Goal: Contribute content: Add original content to the website for others to see

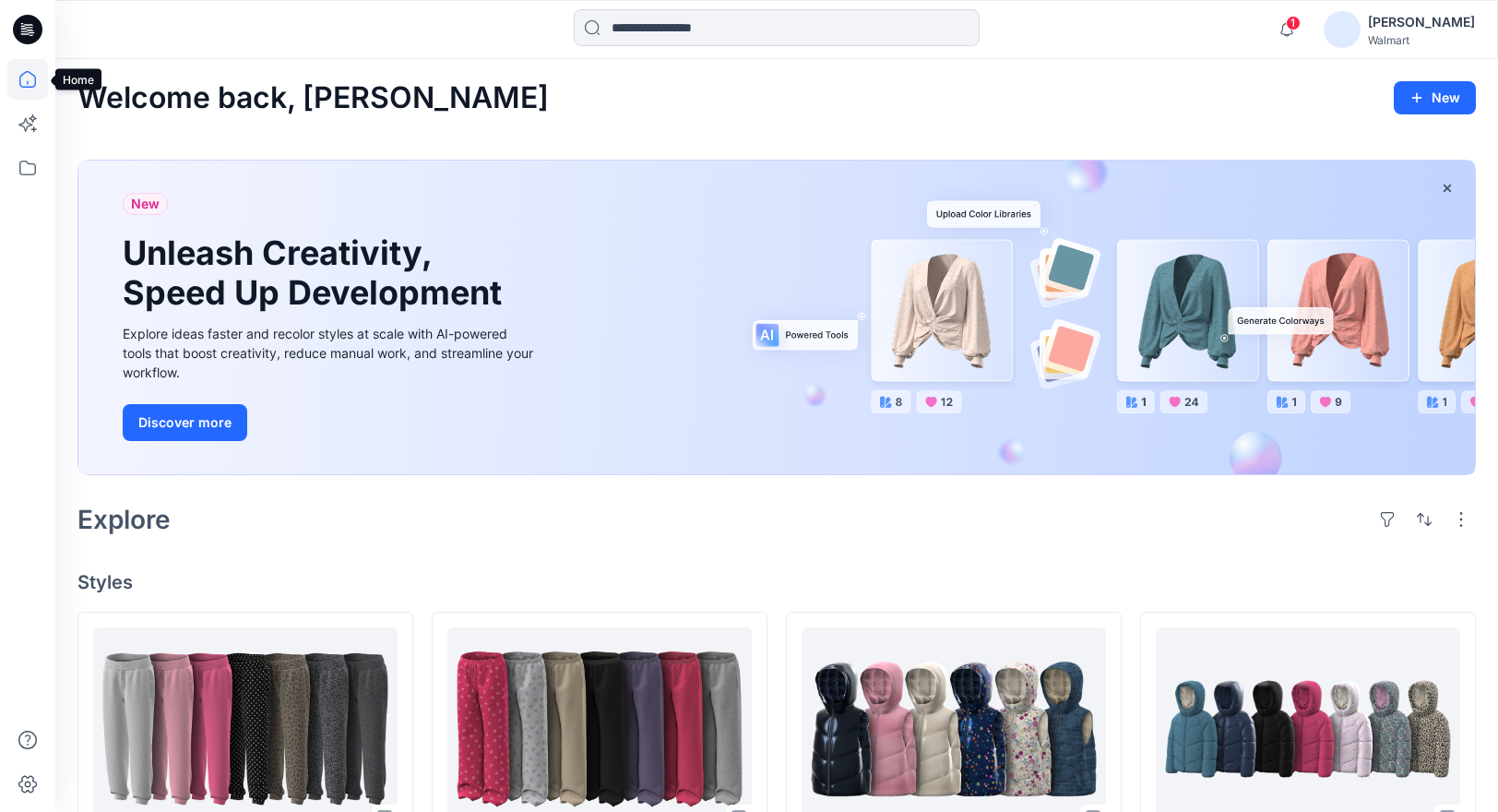
click at [31, 78] on icon at bounding box center [28, 79] width 40 height 40
click at [33, 163] on icon at bounding box center [28, 168] width 40 height 40
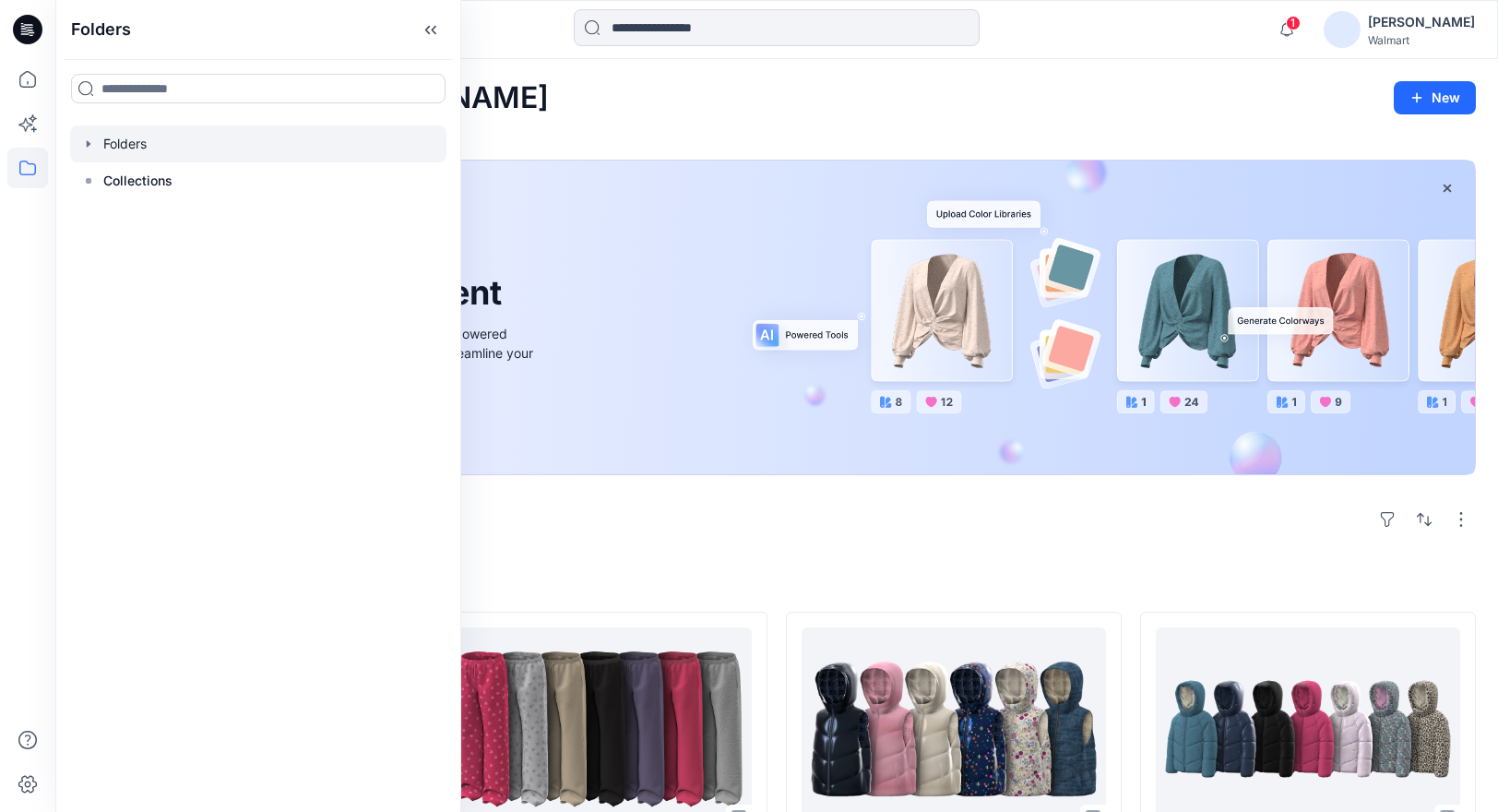
click at [88, 147] on icon "button" at bounding box center [88, 144] width 14 height 14
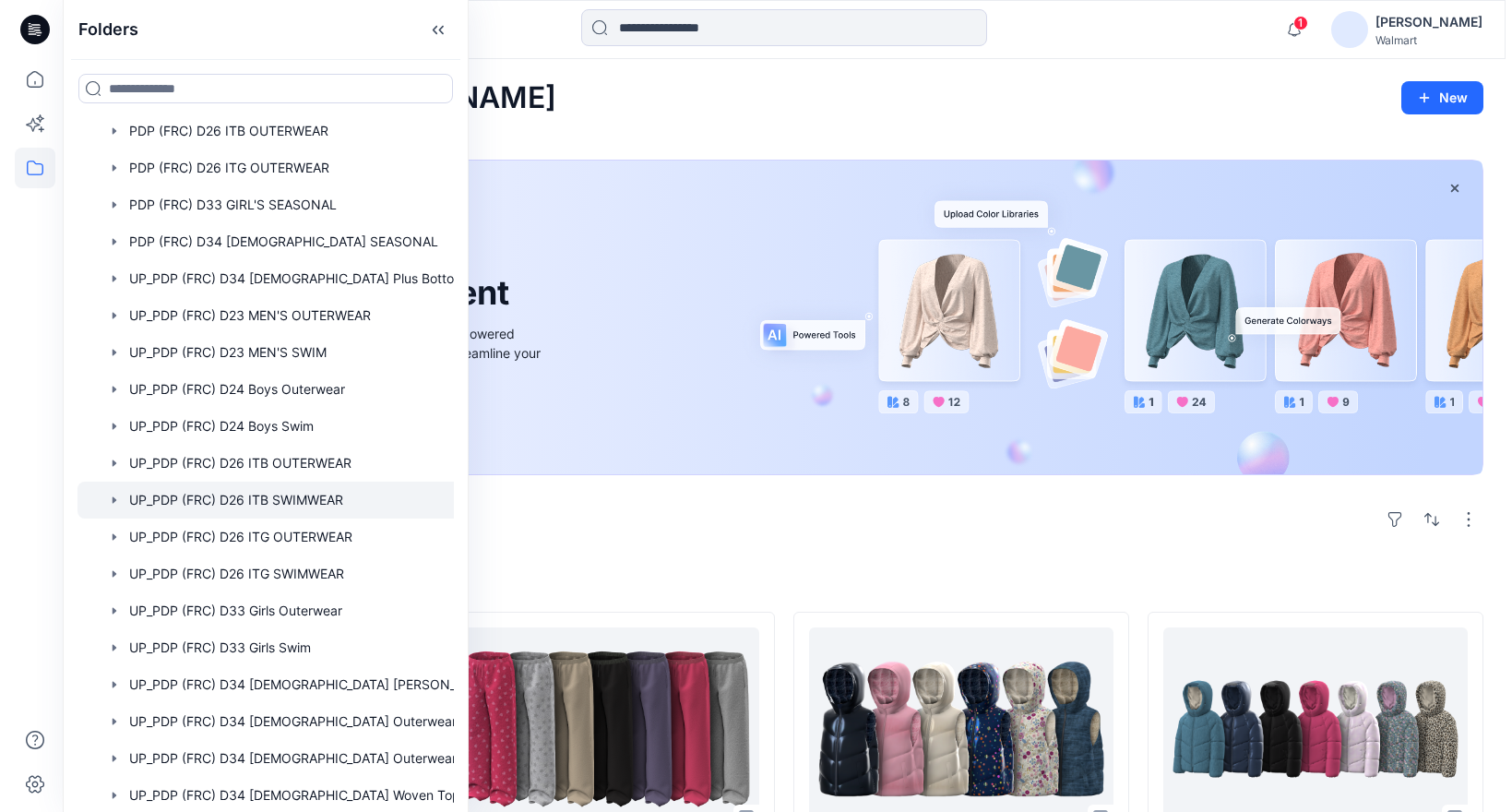
scroll to position [346, 0]
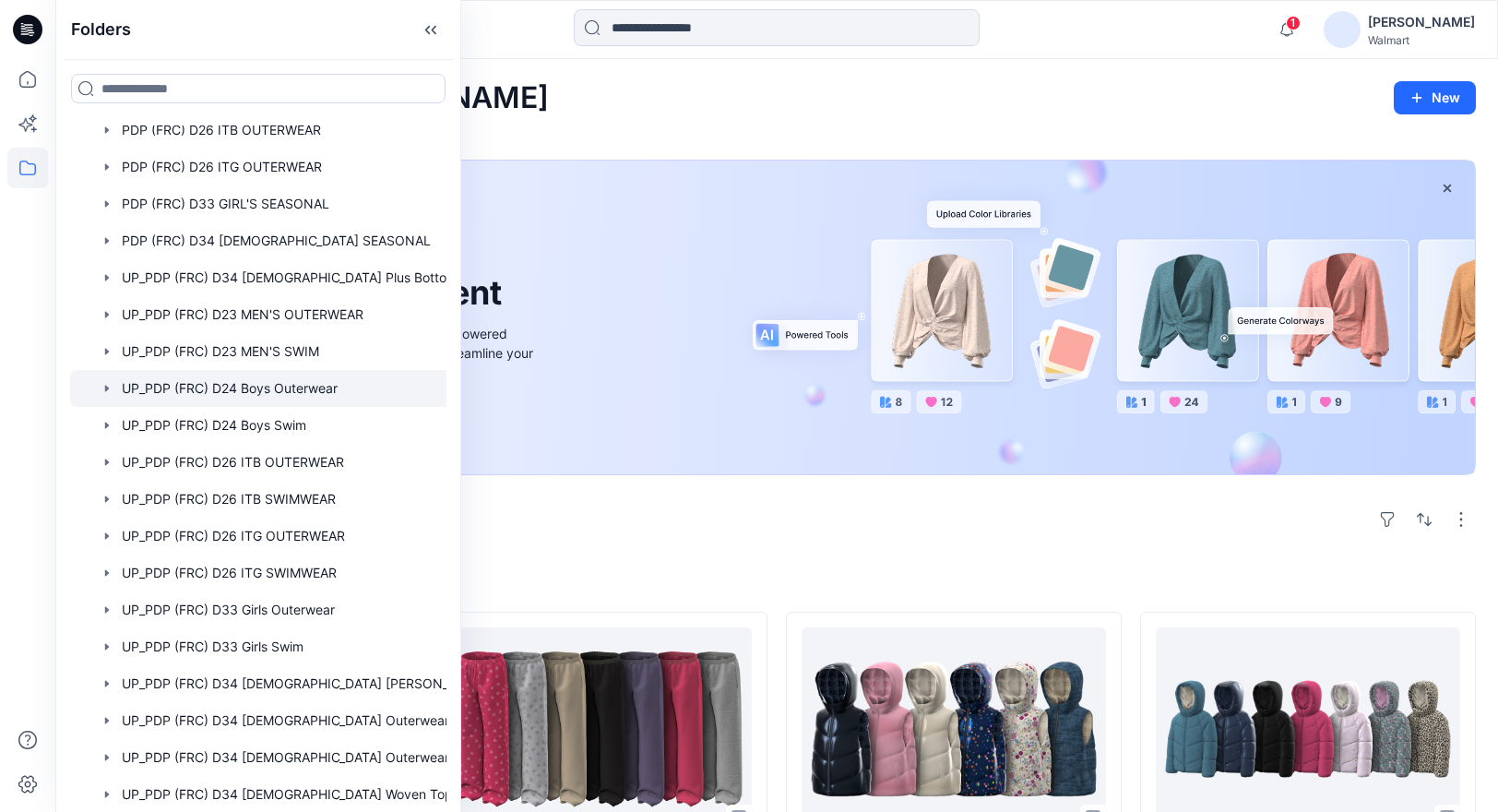
click at [279, 395] on div at bounding box center [282, 388] width 424 height 37
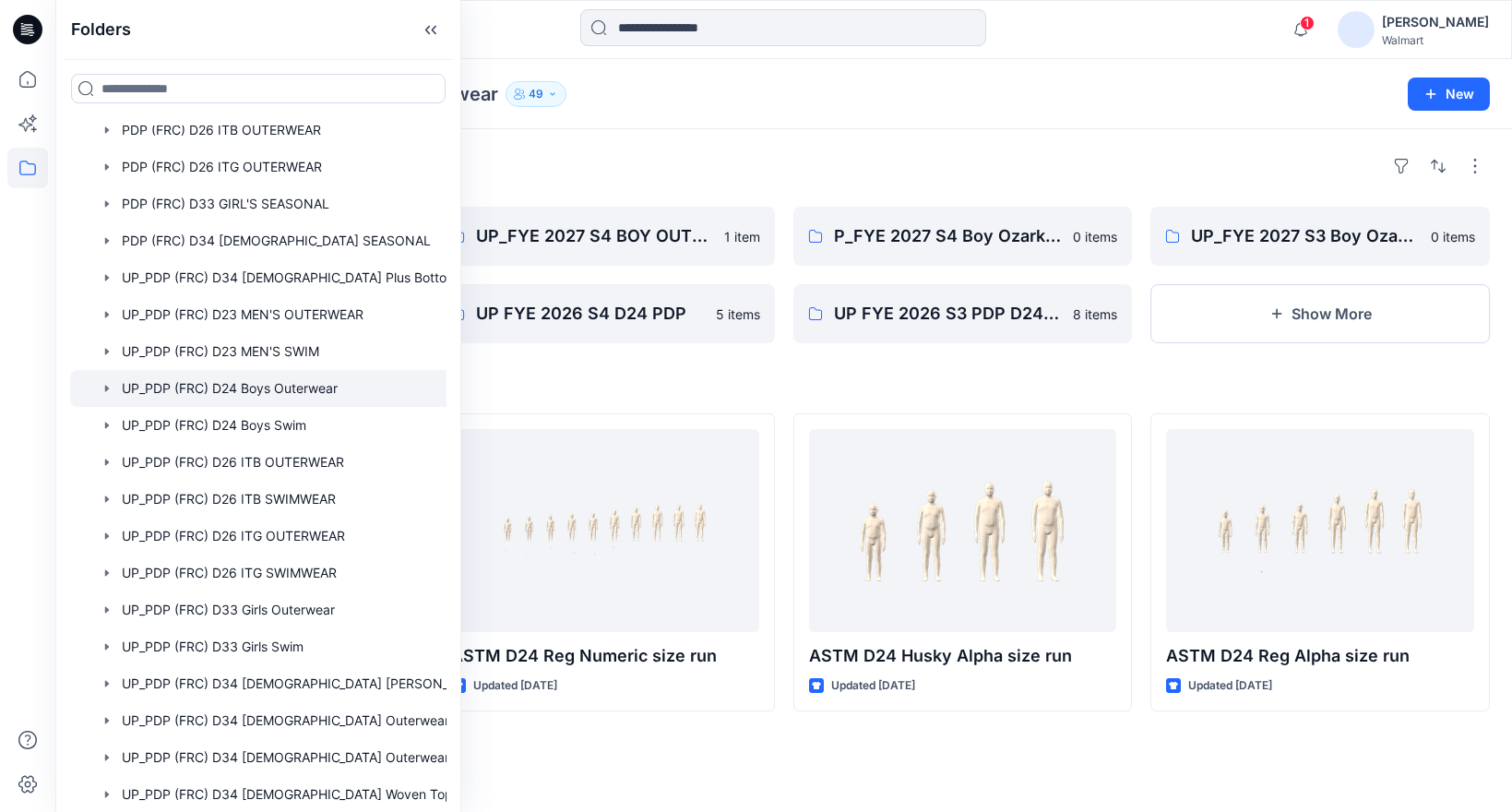
click at [759, 122] on div "Folders UP_PDP (FRC) D24 Boys Outerwear 49 New" at bounding box center [783, 94] width 1456 height 70
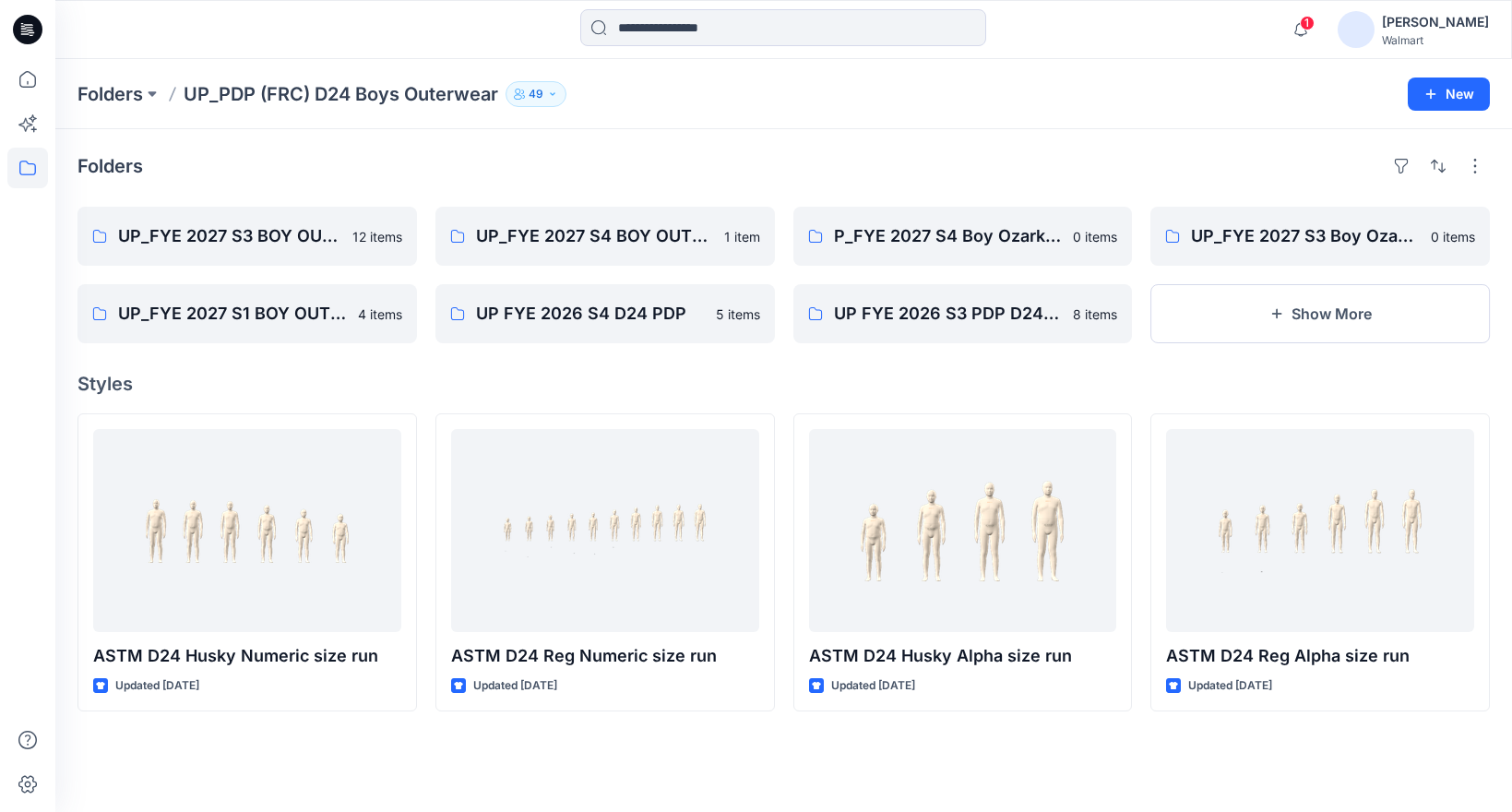
click at [543, 90] on p "49" at bounding box center [535, 94] width 14 height 20
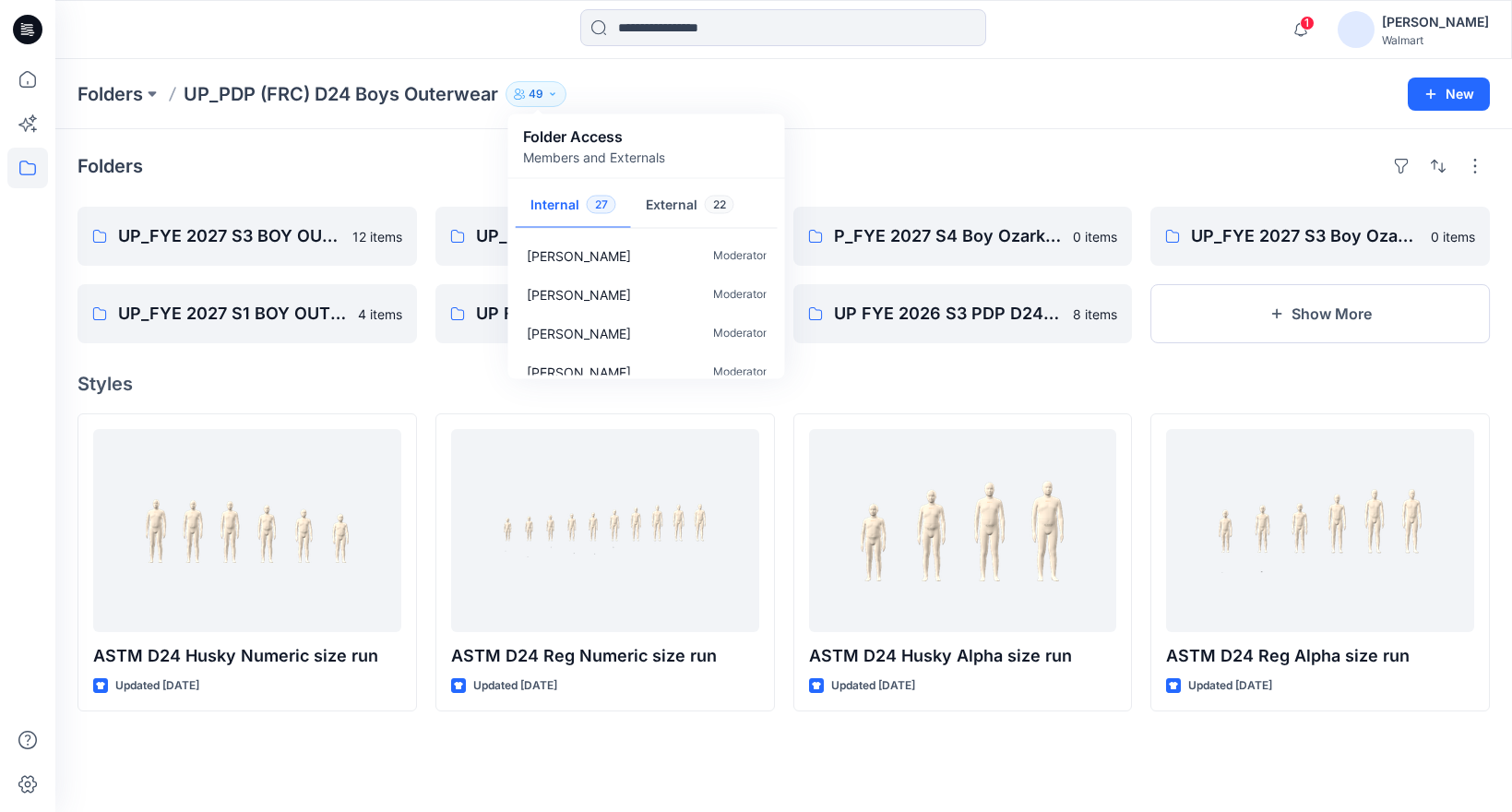
scroll to position [862, 0]
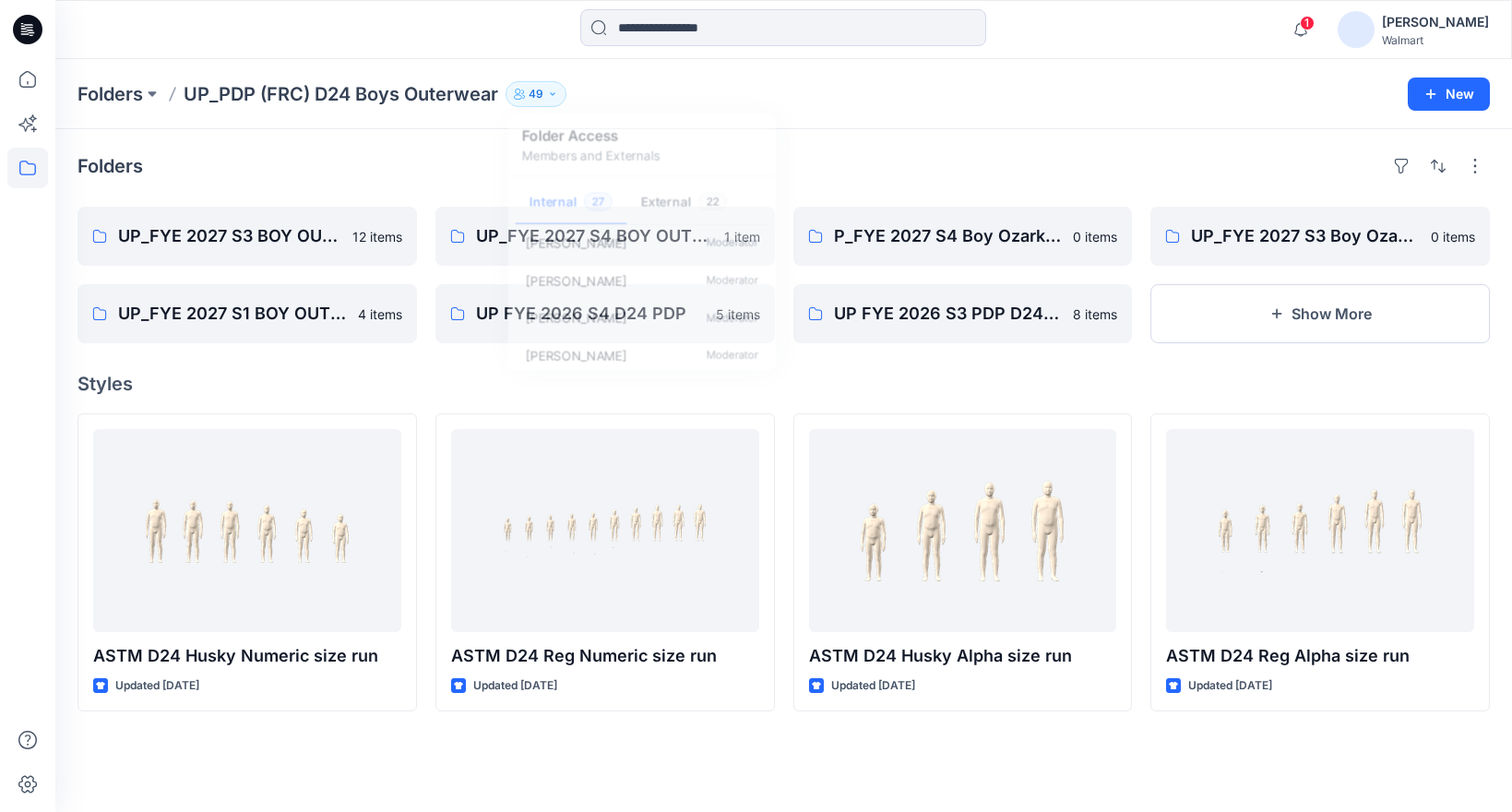
click at [941, 115] on div "Folders UP_PDP (FRC) D24 Boys Outerwear 49 Folder Access Members and Externals …" at bounding box center [783, 94] width 1456 height 70
click at [263, 228] on p "UP_FYE 2027 S3 BOY OUTERWEAR" at bounding box center [245, 236] width 255 height 26
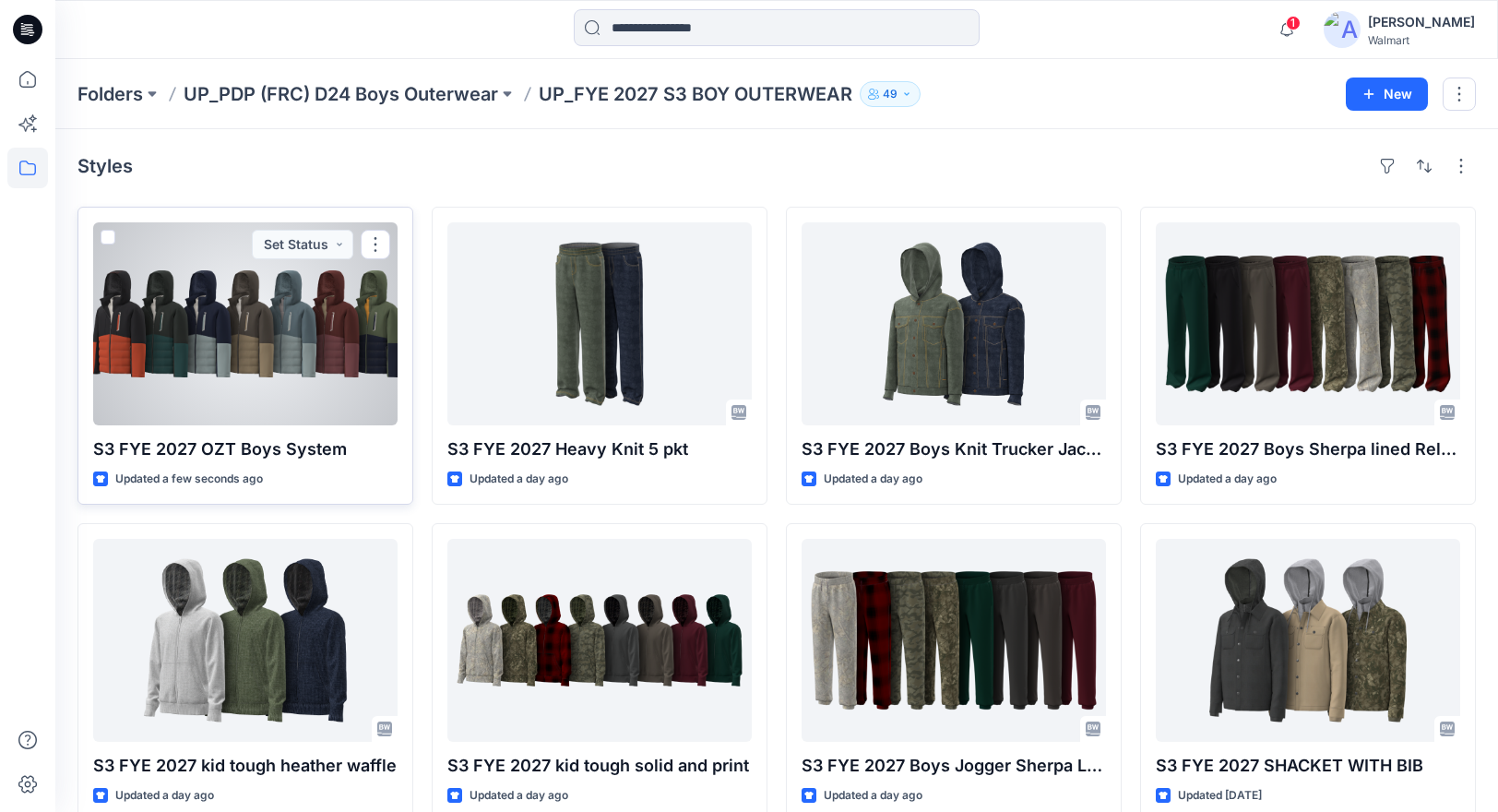
click at [277, 321] on div at bounding box center [245, 324] width 305 height 203
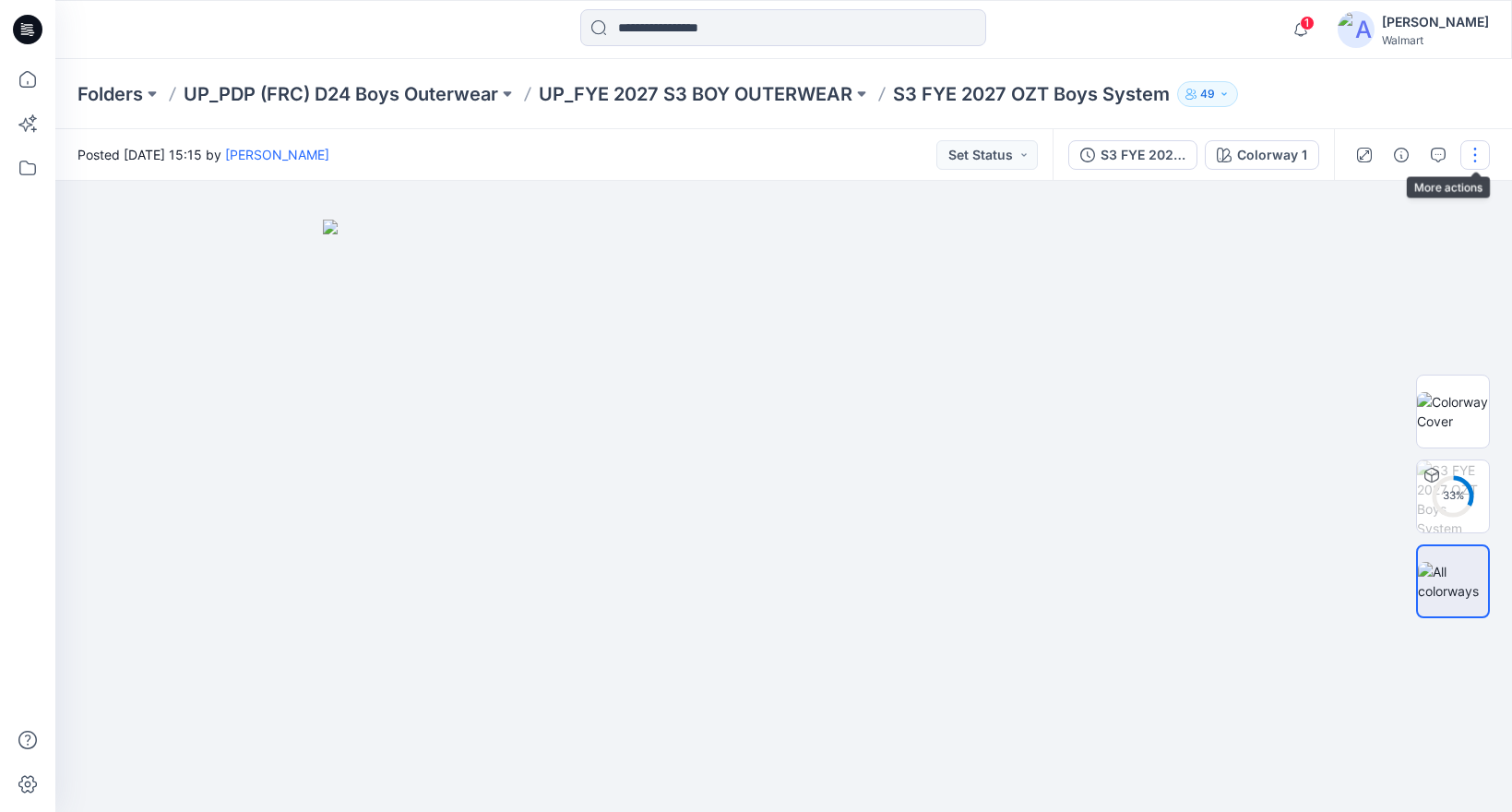
click at [1478, 158] on button "button" at bounding box center [1475, 154] width 30 height 30
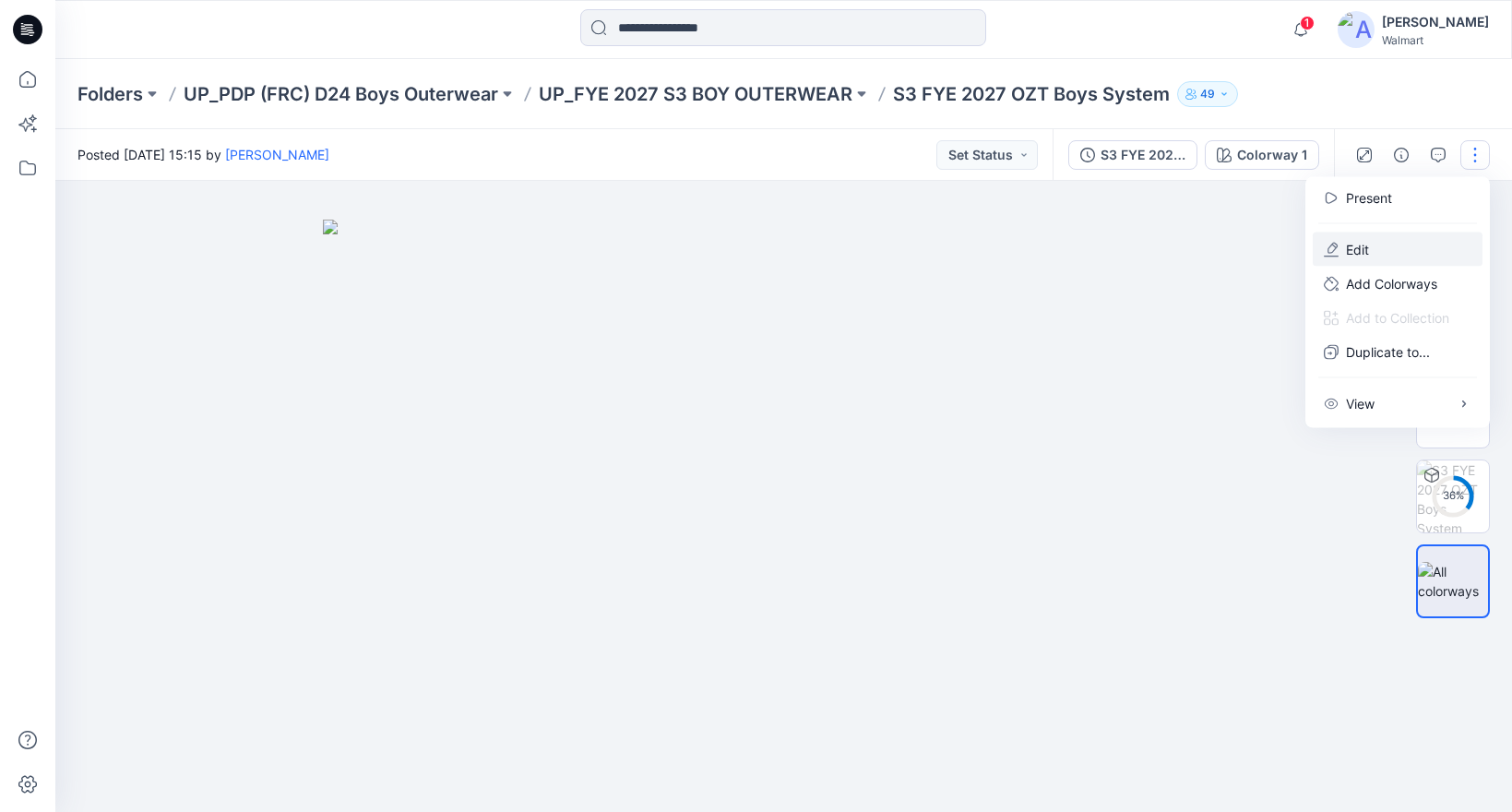
click at [1353, 243] on p "Edit" at bounding box center [1357, 249] width 23 height 19
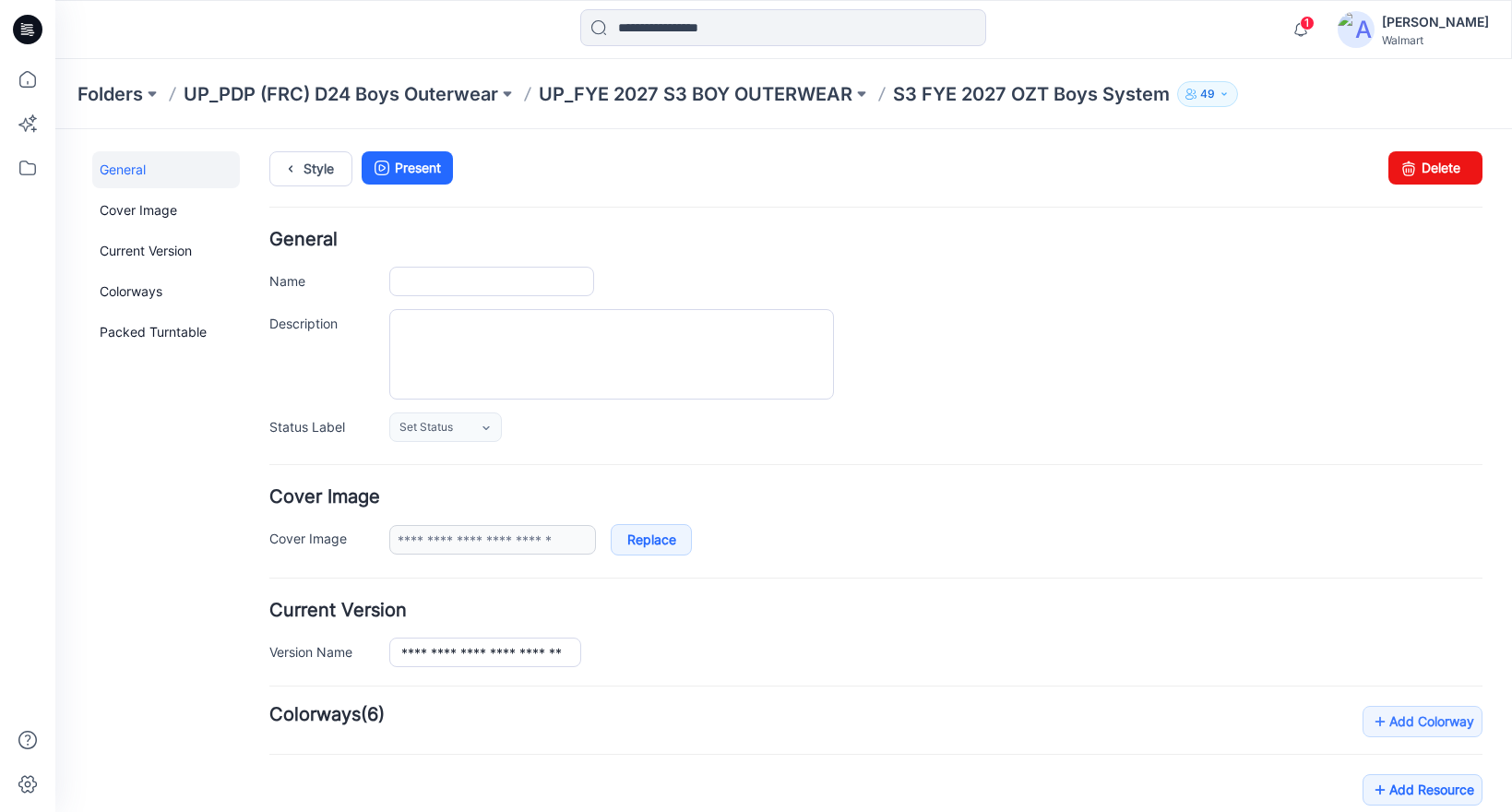
type input "**********"
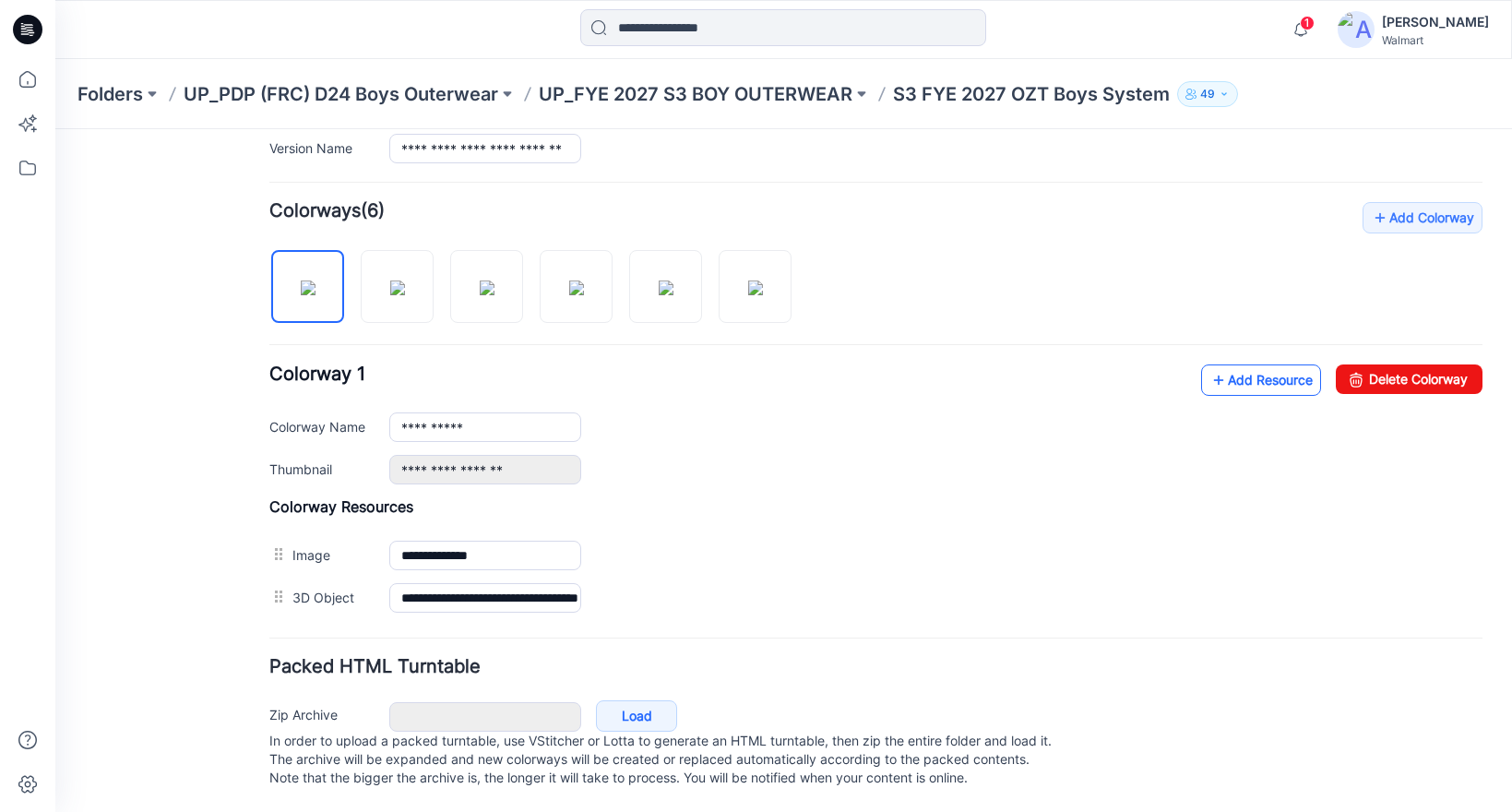
click at [1259, 364] on link "Add Resource" at bounding box center [1260, 379] width 120 height 32
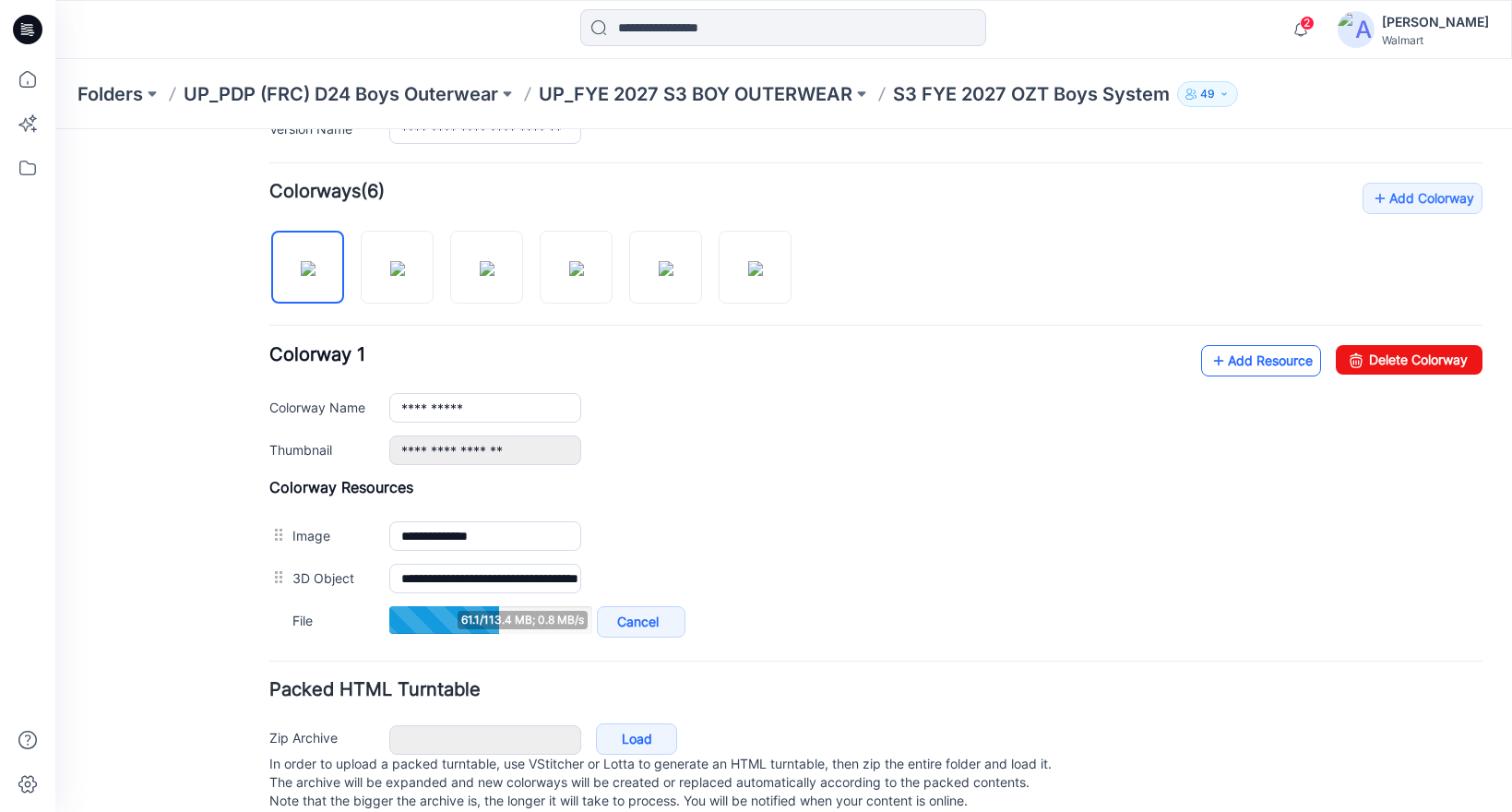
click at [1252, 356] on link "Add Resource" at bounding box center [1260, 360] width 120 height 32
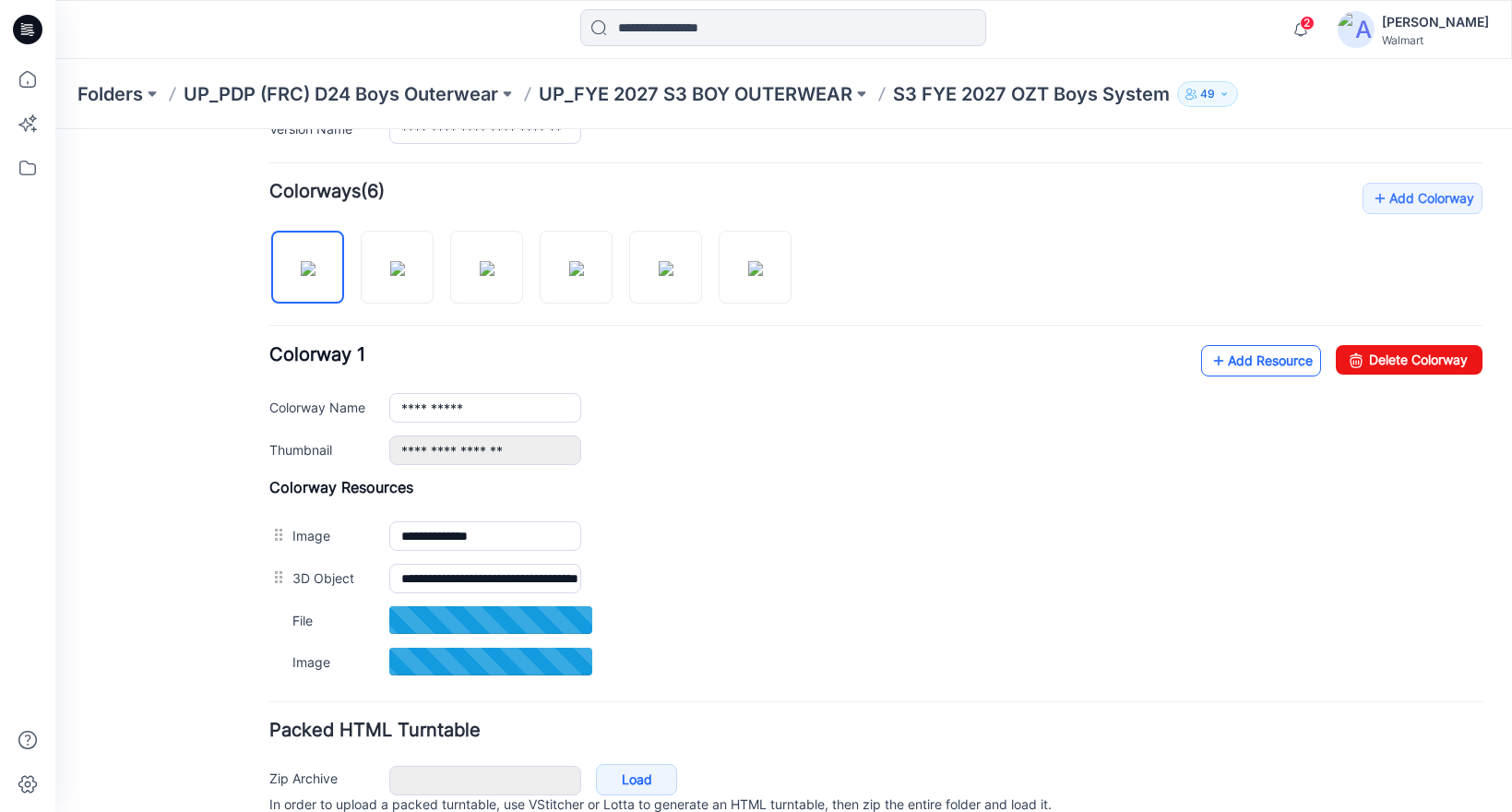
click at [1209, 358] on icon at bounding box center [1218, 360] width 18 height 30
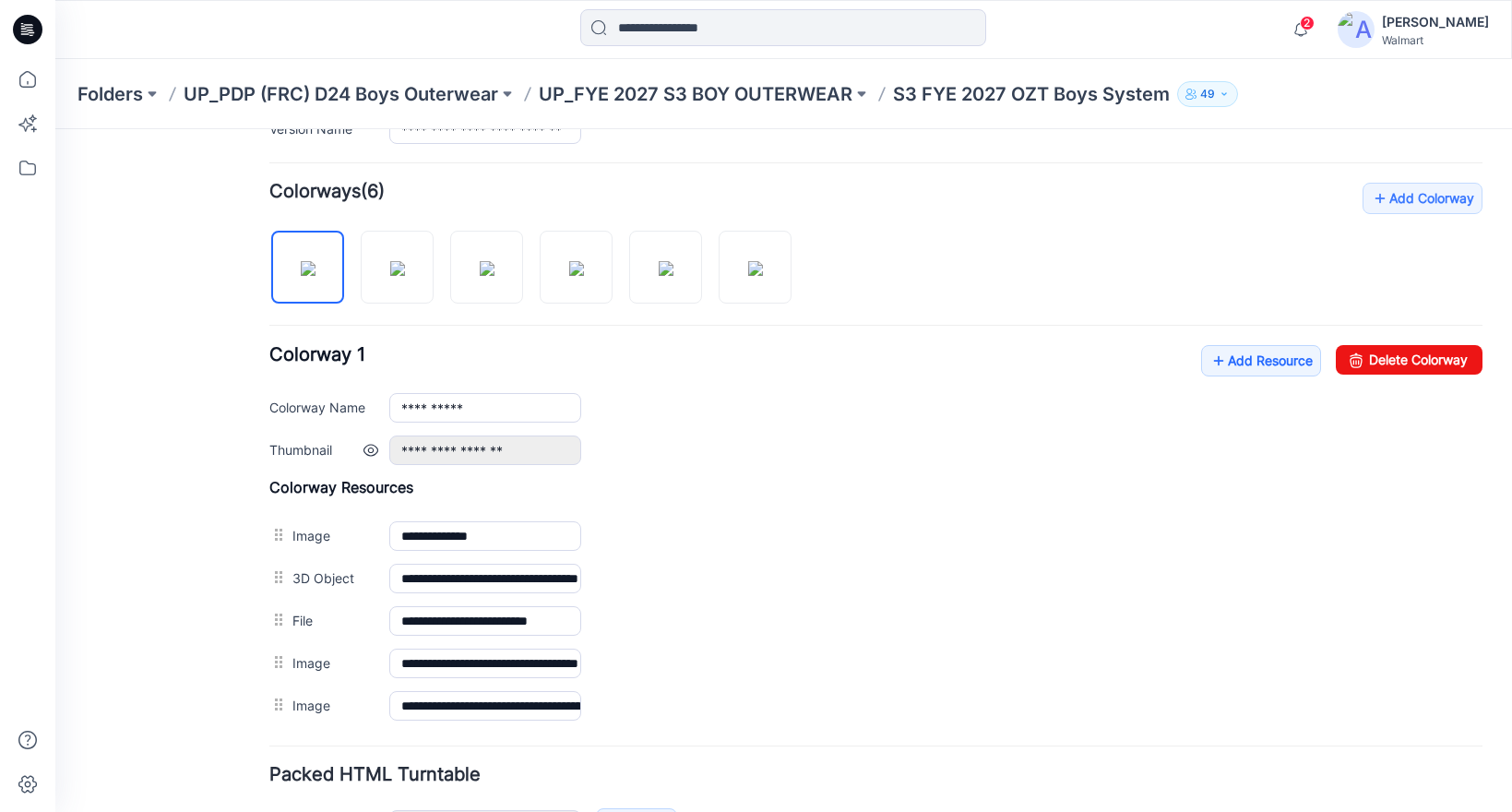
click at [959, 441] on div "**********" at bounding box center [935, 450] width 1093 height 30
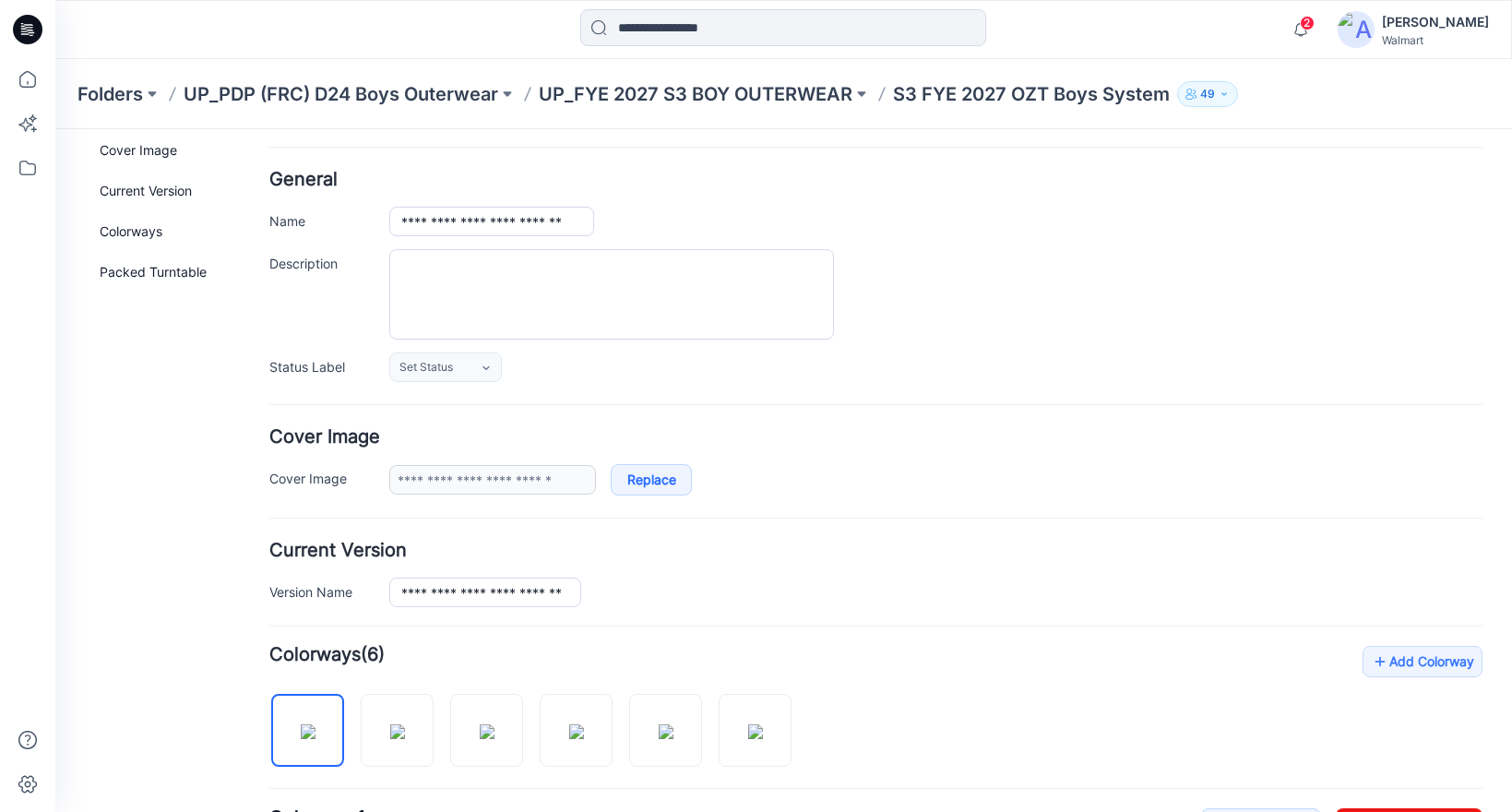
scroll to position [0, 0]
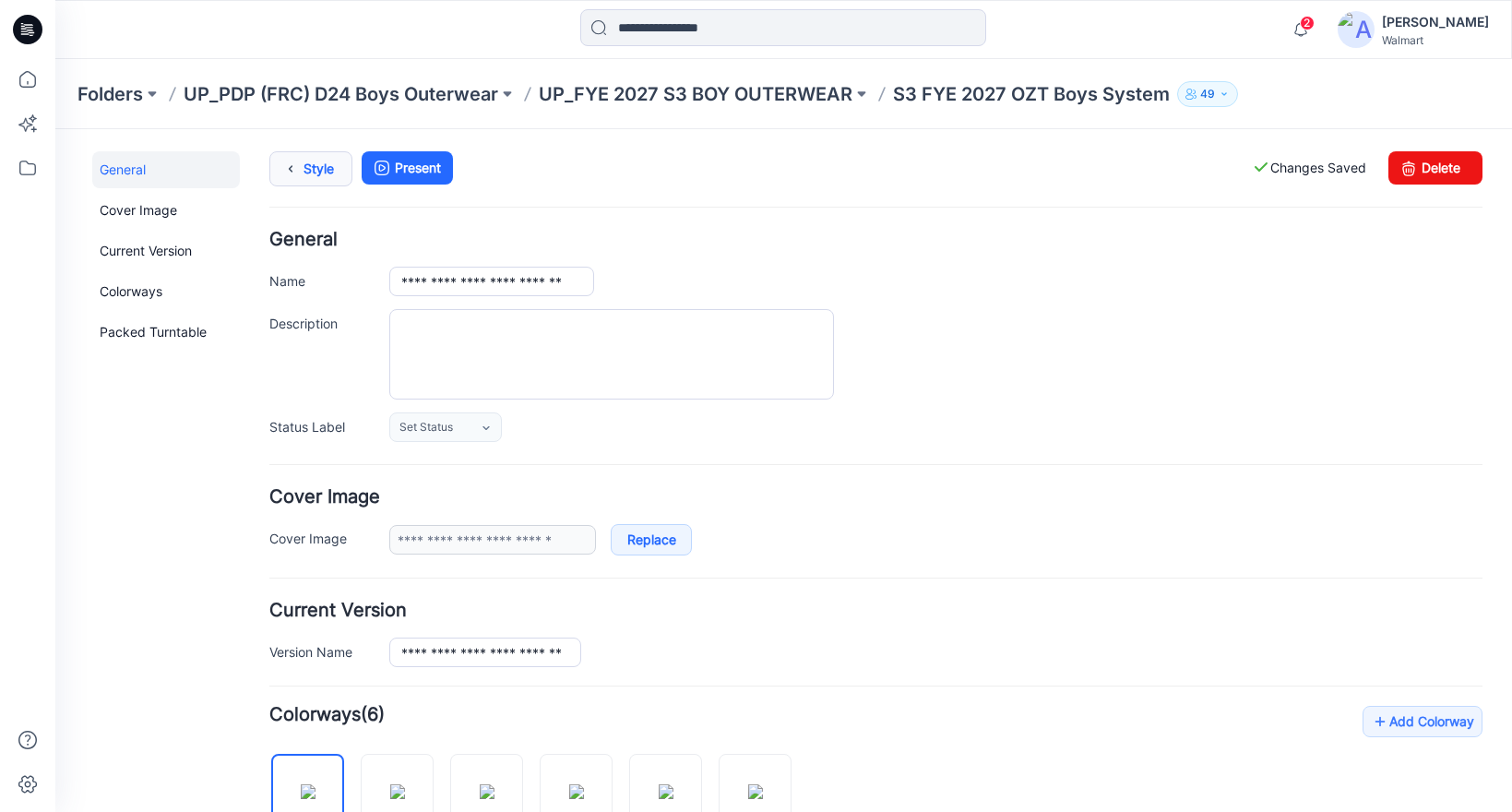
click at [316, 167] on link "Style" at bounding box center [310, 169] width 83 height 35
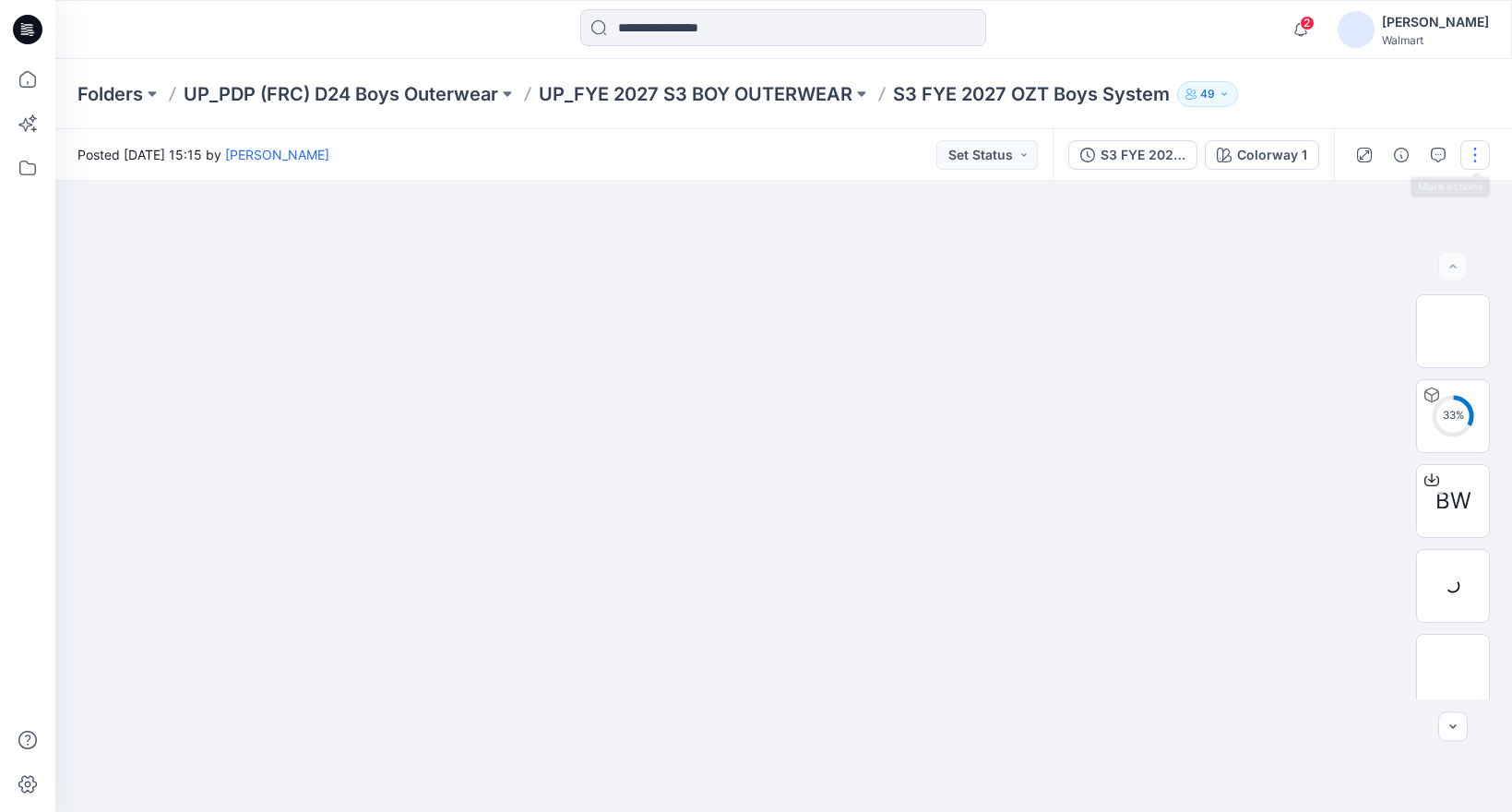
click at [1478, 154] on button "button" at bounding box center [1475, 154] width 30 height 30
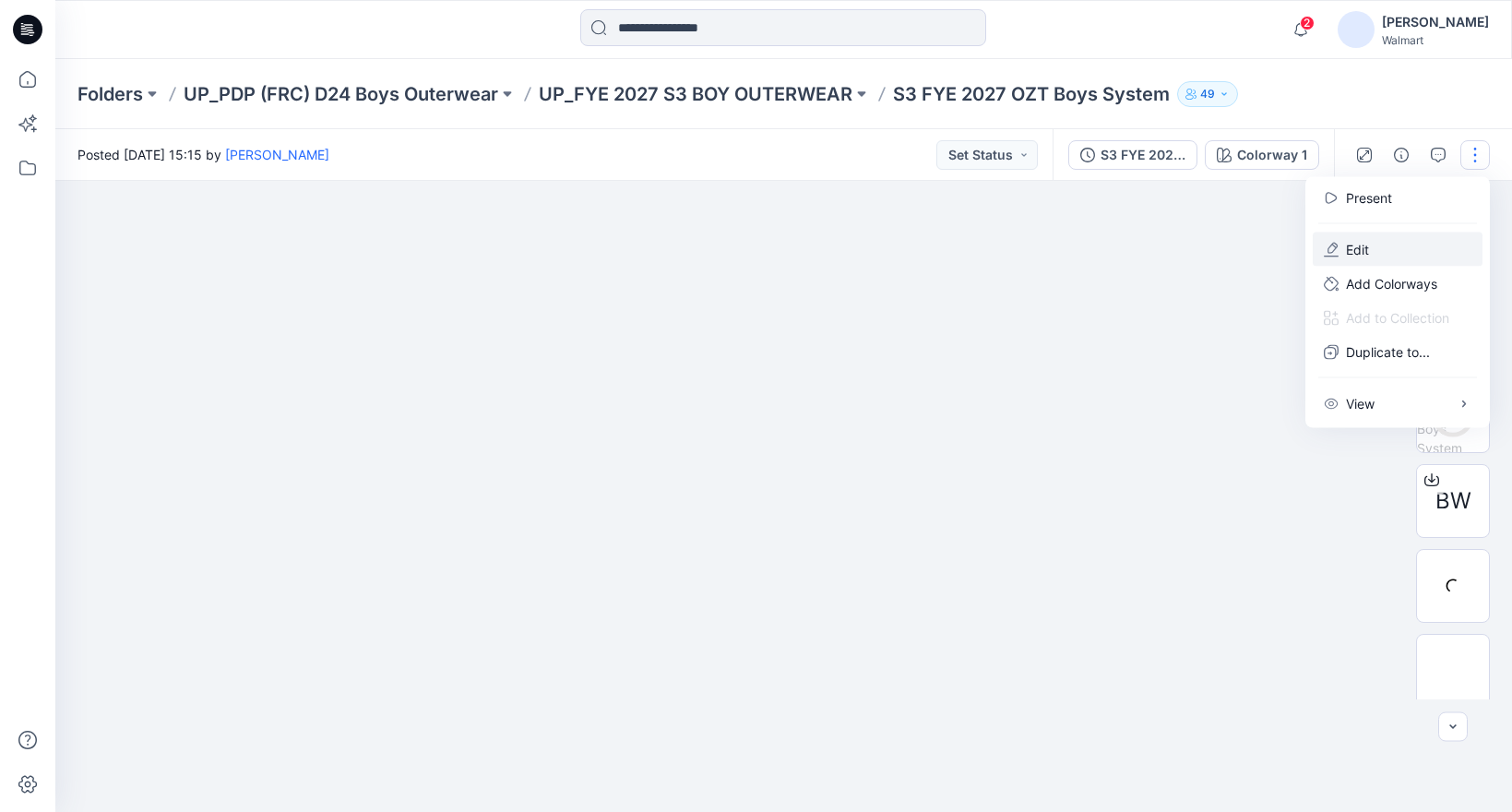
click at [1368, 248] on button "Edit" at bounding box center [1397, 250] width 169 height 34
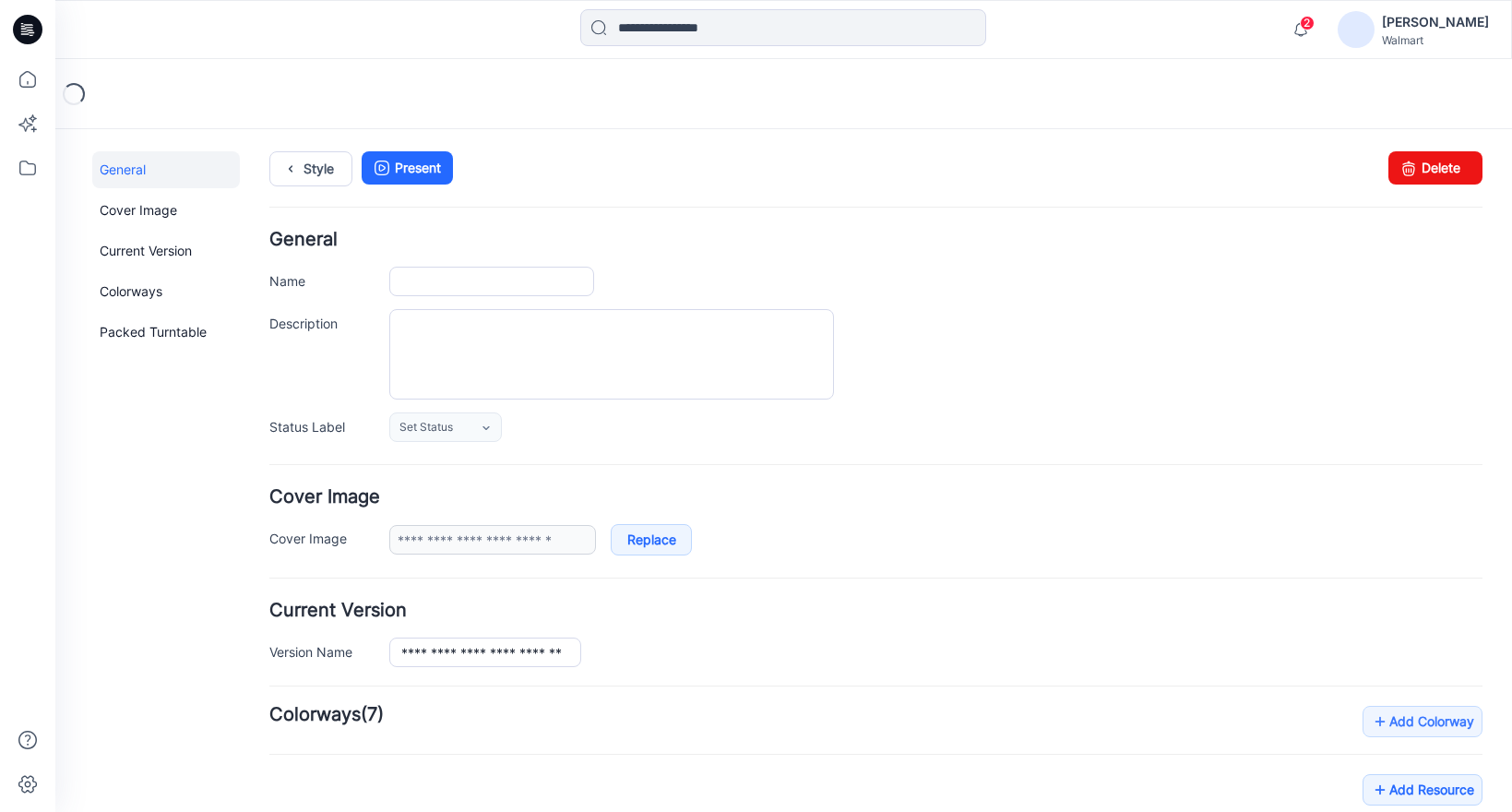
type input "**********"
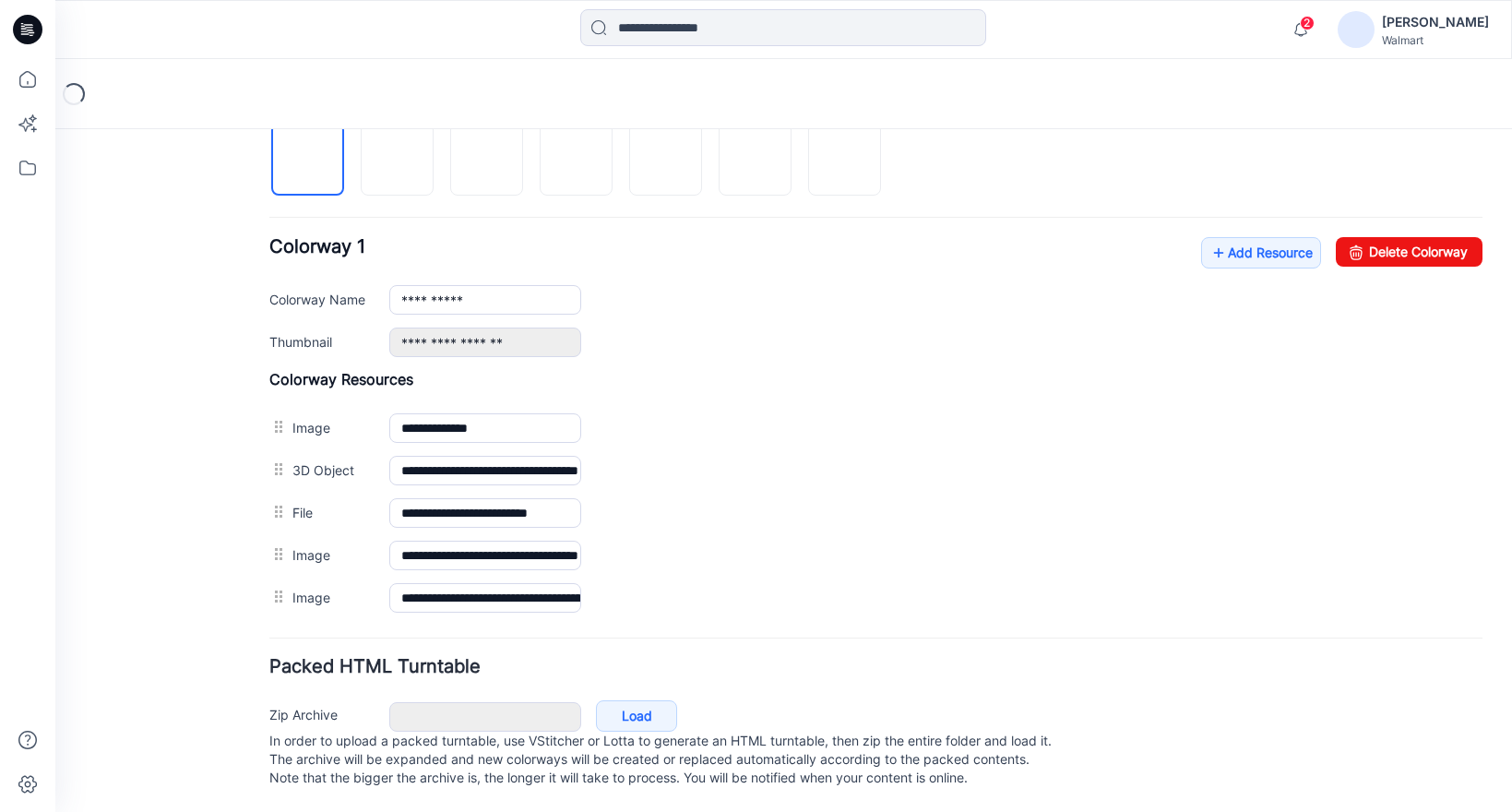
scroll to position [650, 0]
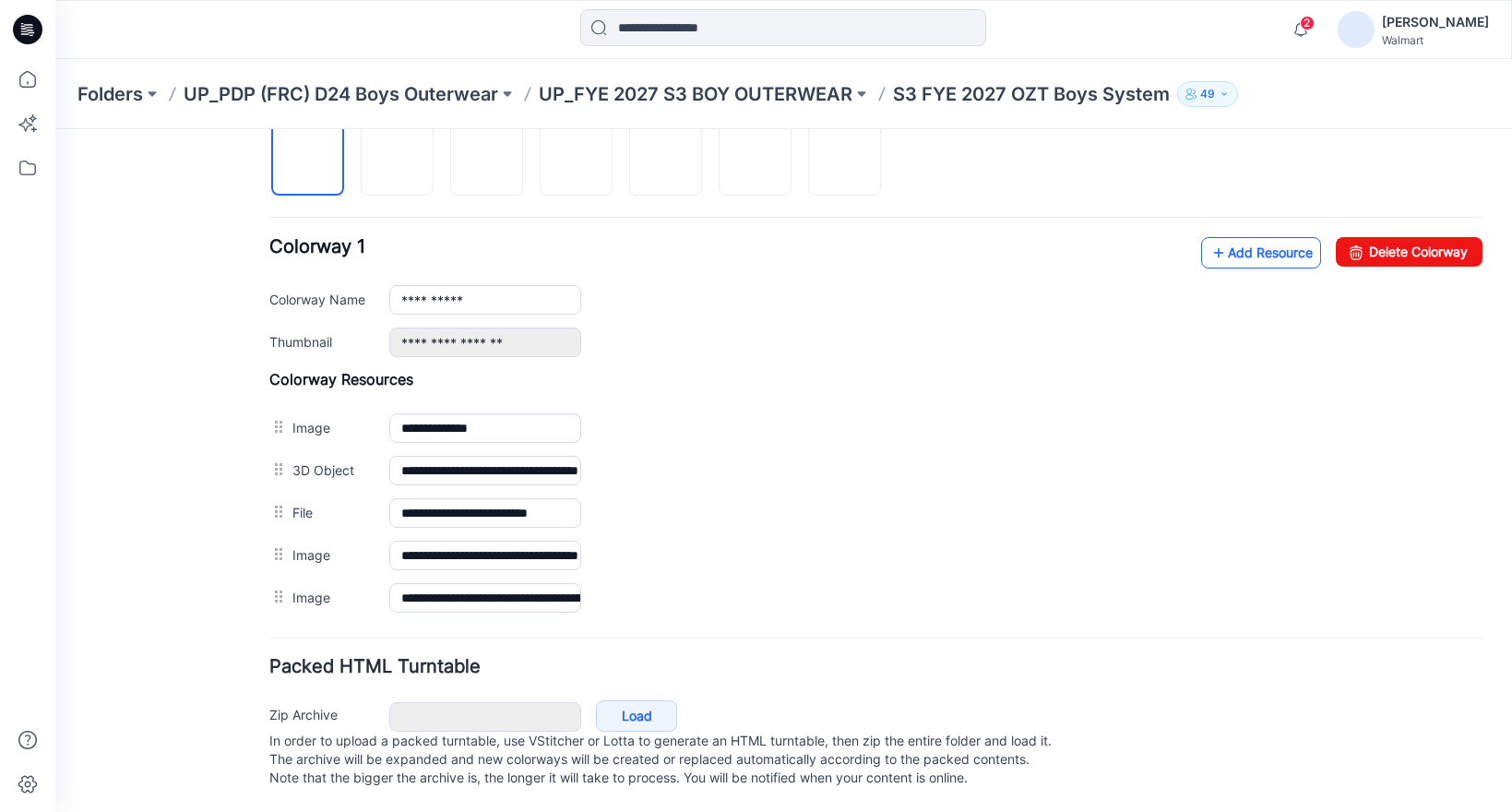
click at [1251, 237] on link "Add Resource" at bounding box center [1260, 253] width 120 height 32
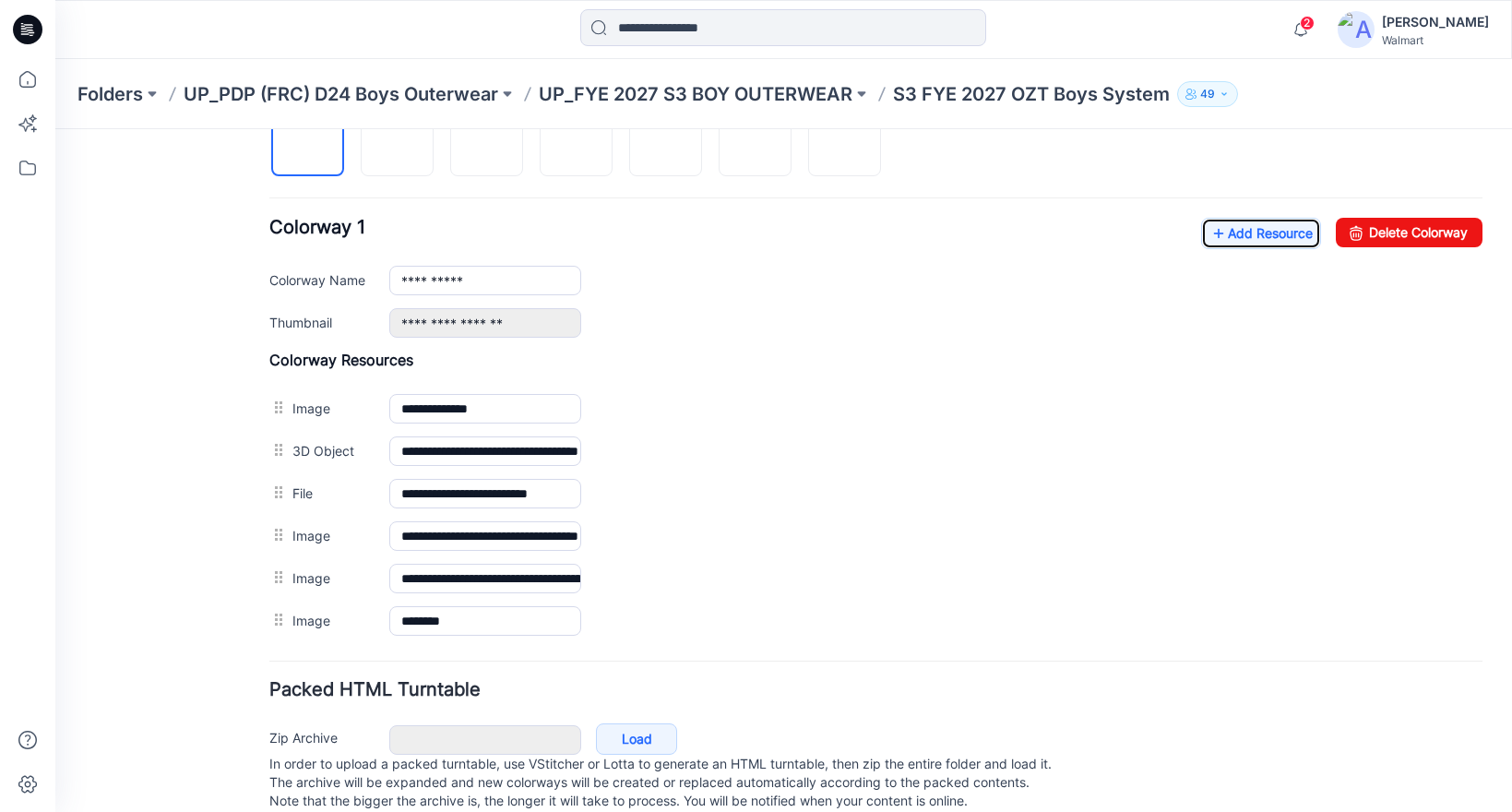
scroll to position [0, 0]
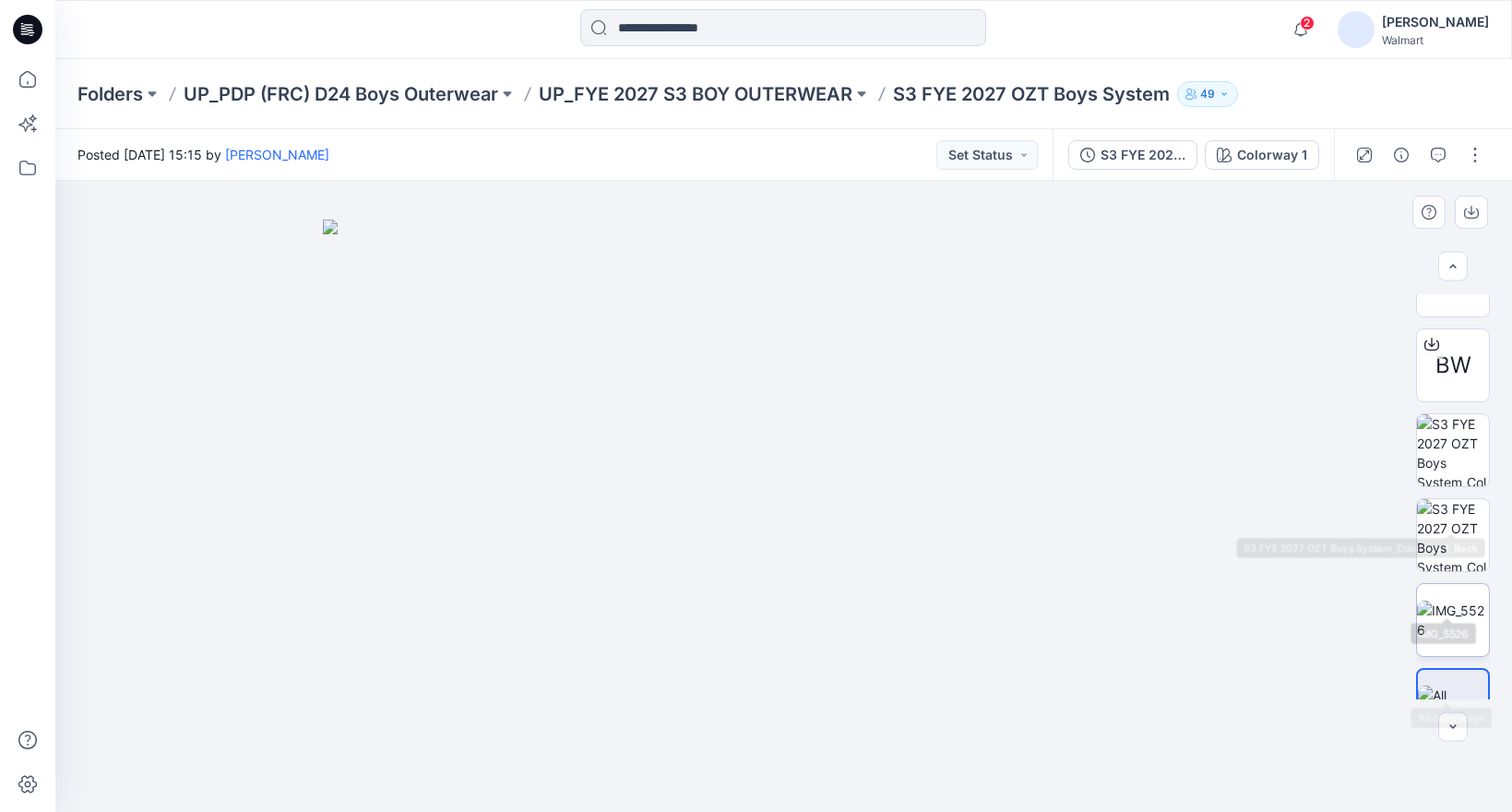
scroll to position [178, 0]
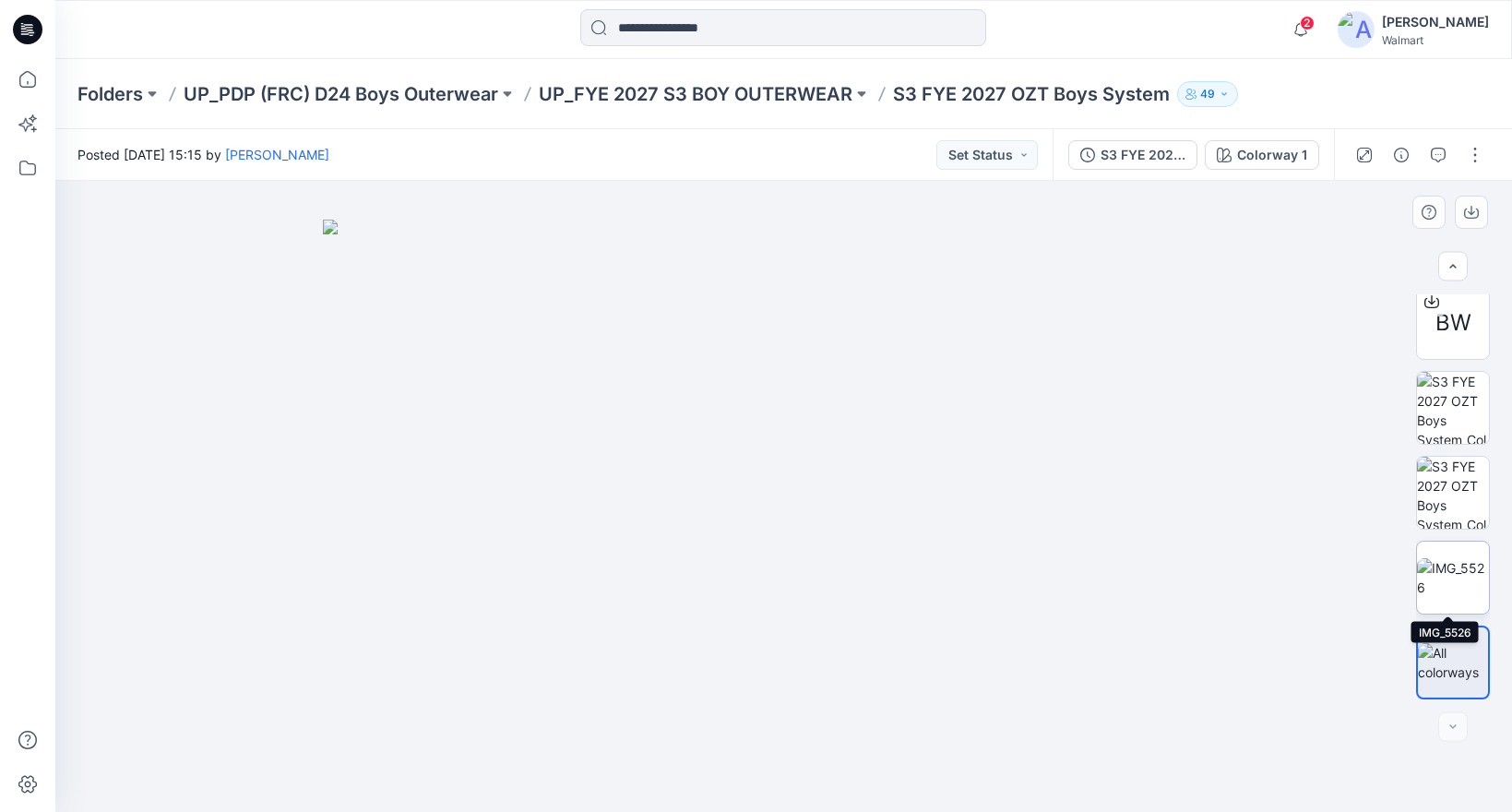
click at [1446, 573] on img at bounding box center [1453, 577] width 72 height 38
click at [263, 523] on div at bounding box center [783, 496] width 1456 height 631
click at [1469, 154] on button "button" at bounding box center [1475, 154] width 30 height 30
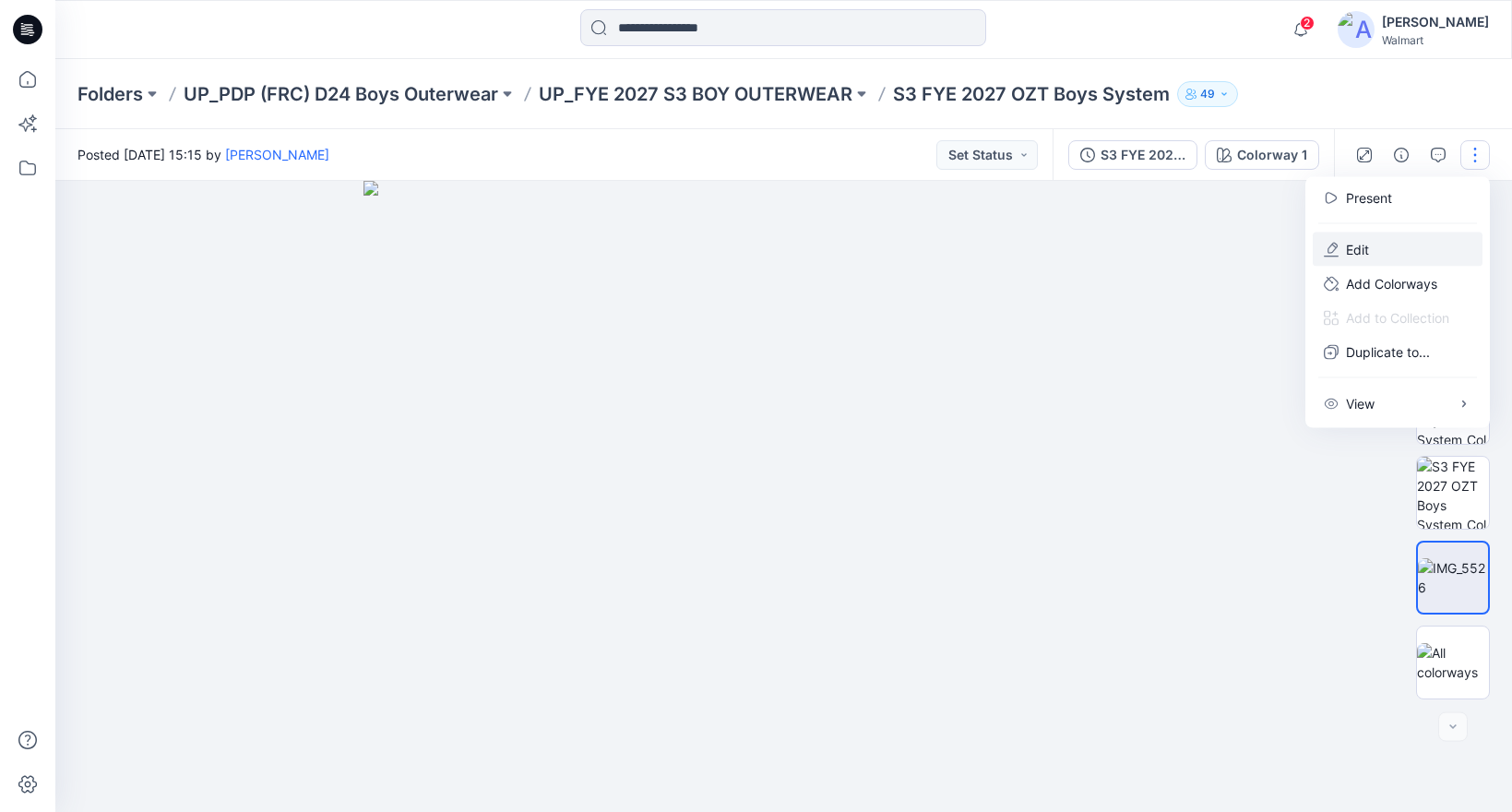
click at [1356, 243] on p "Edit" at bounding box center [1357, 249] width 23 height 19
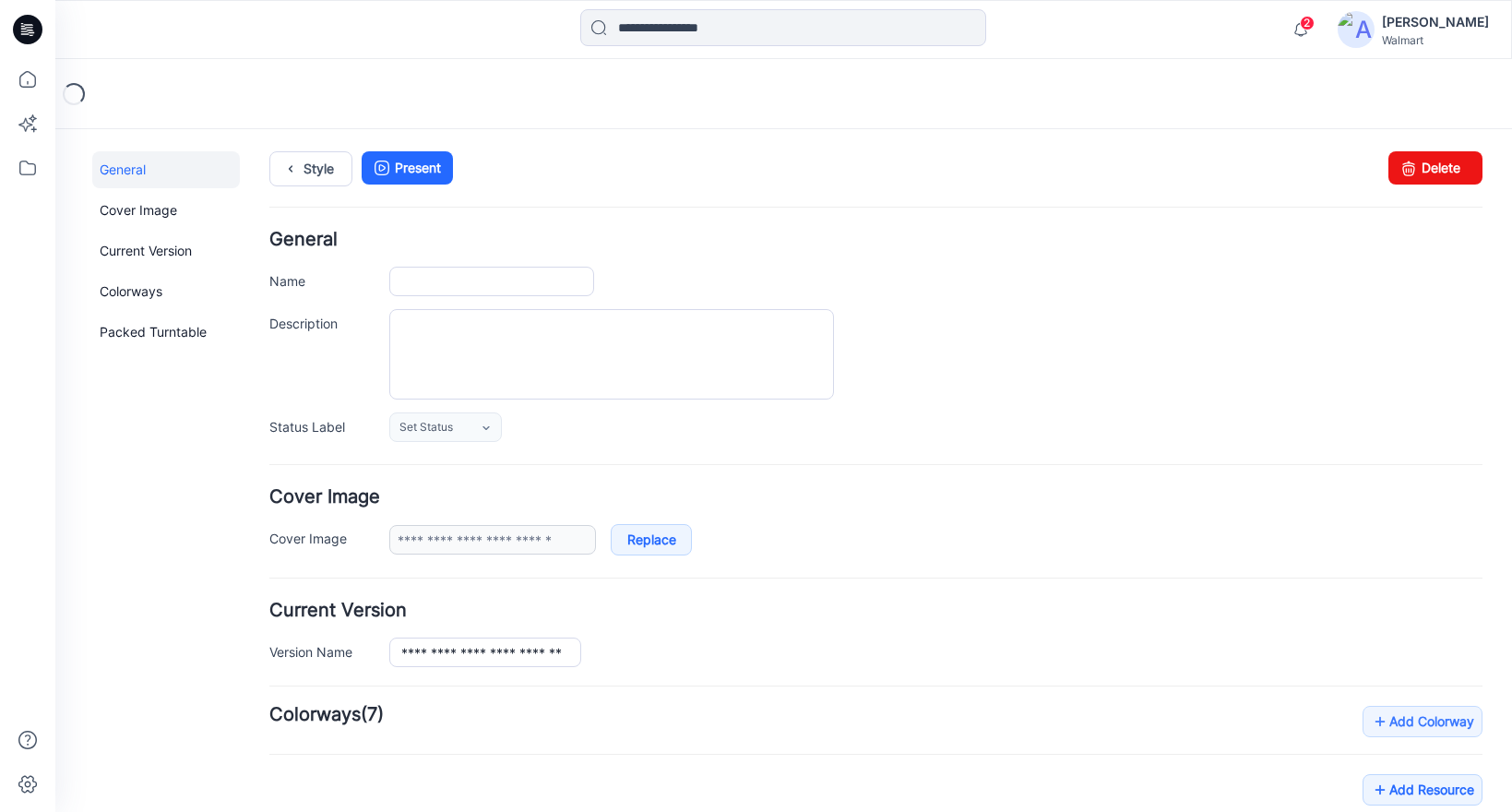
type input "**********"
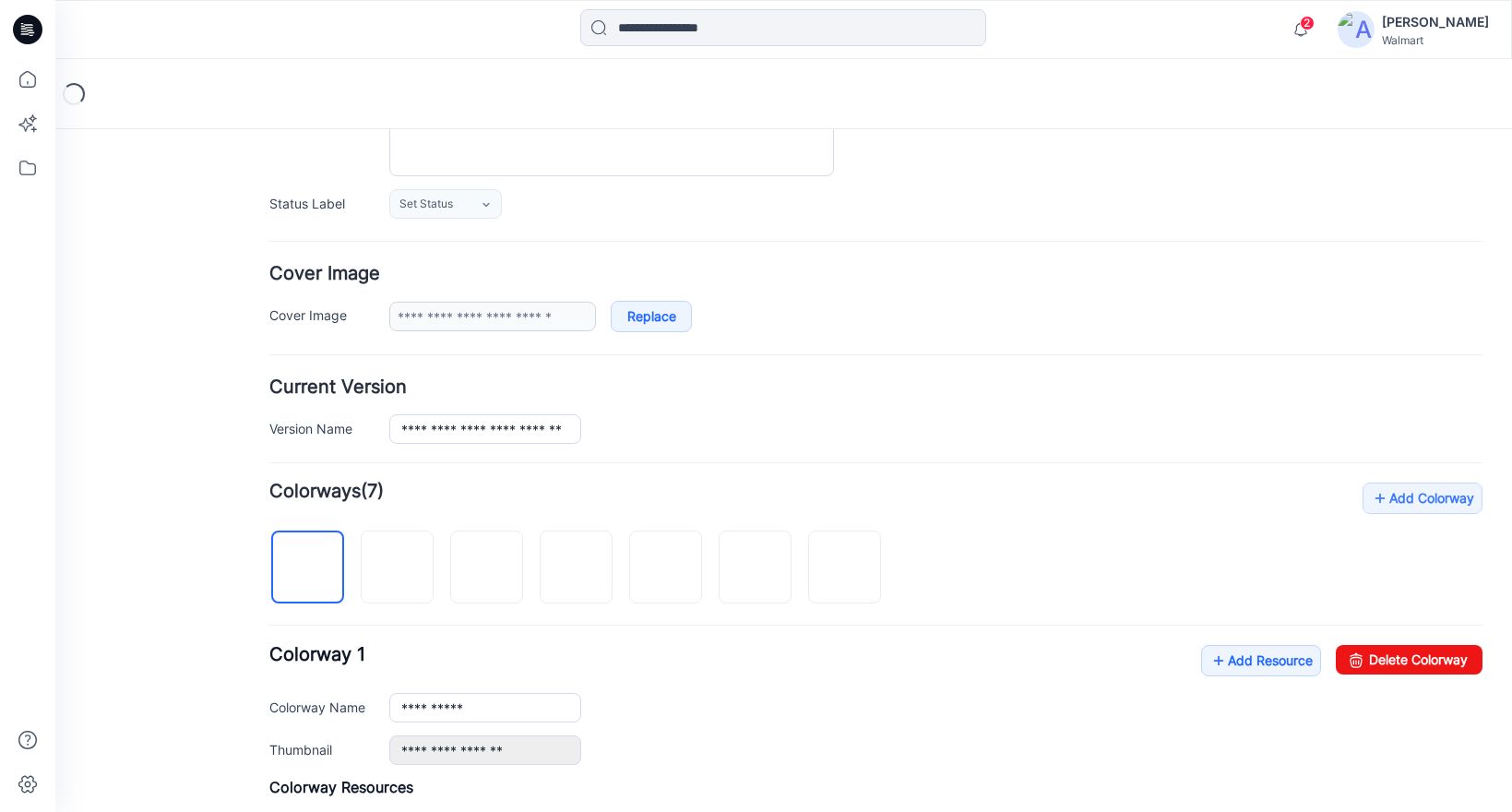
scroll to position [692, 0]
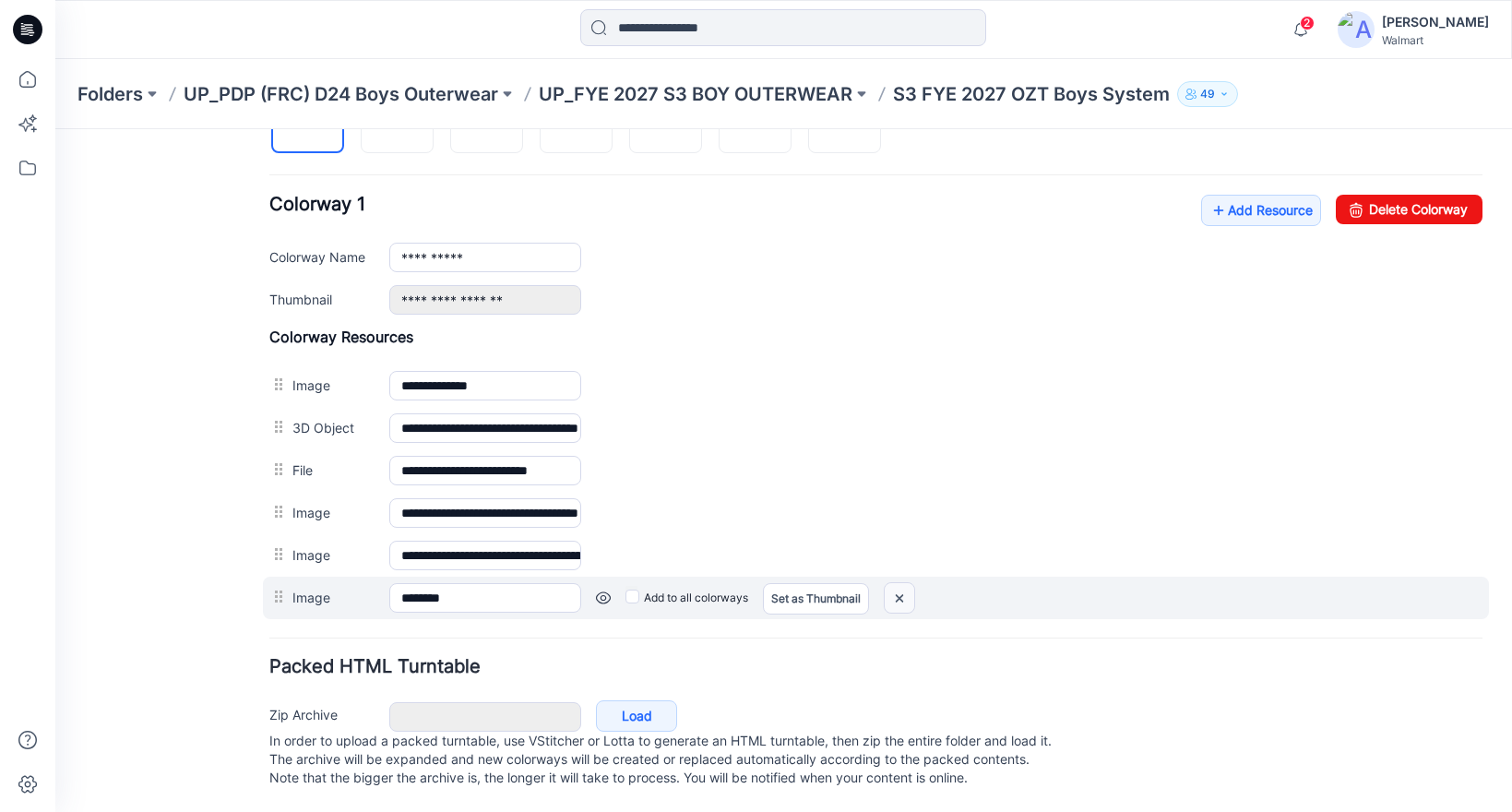
click at [914, 583] on img at bounding box center [899, 598] width 30 height 31
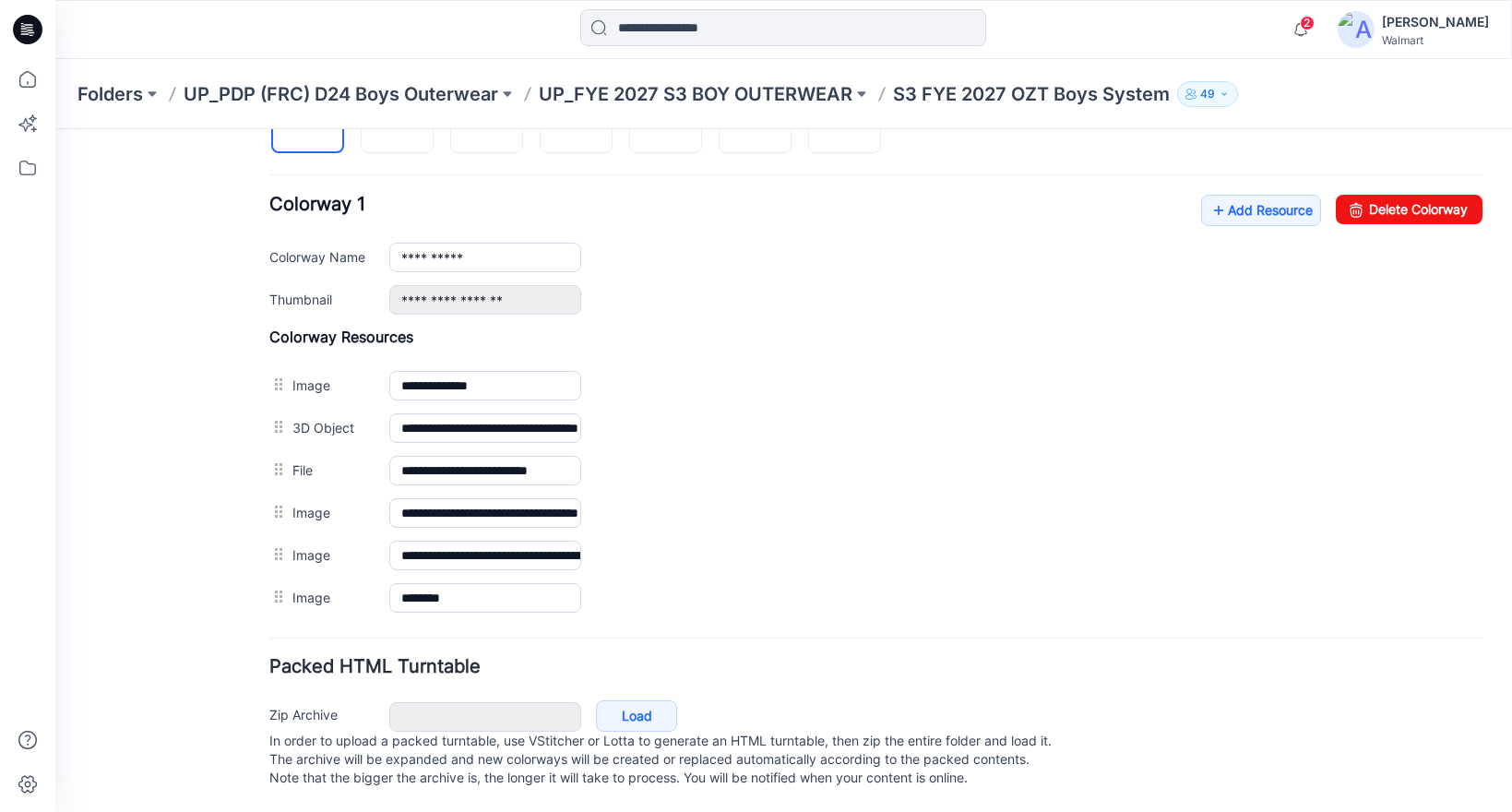
scroll to position [650, 0]
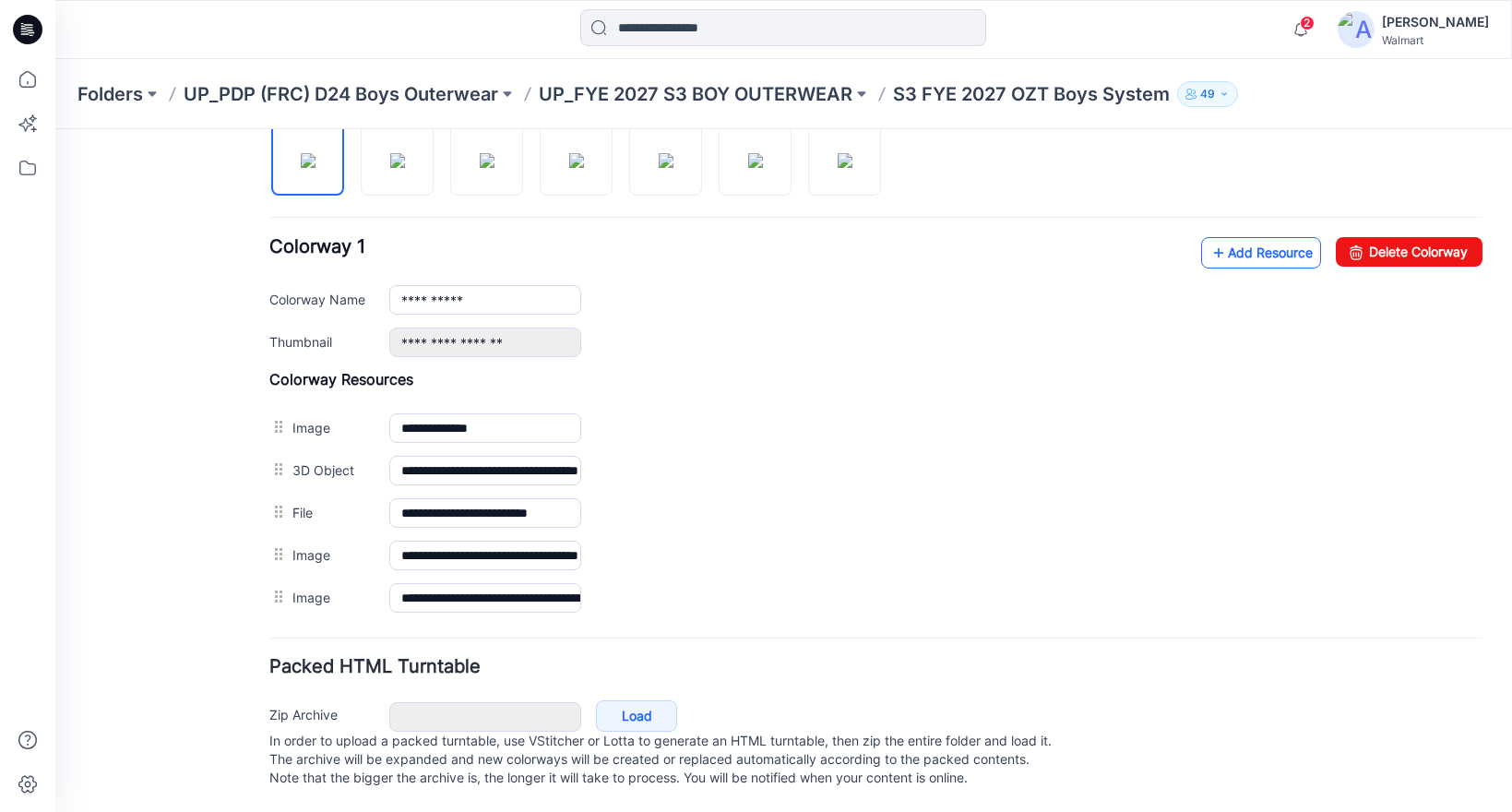
click at [1219, 237] on link "Add Resource" at bounding box center [1260, 253] width 120 height 32
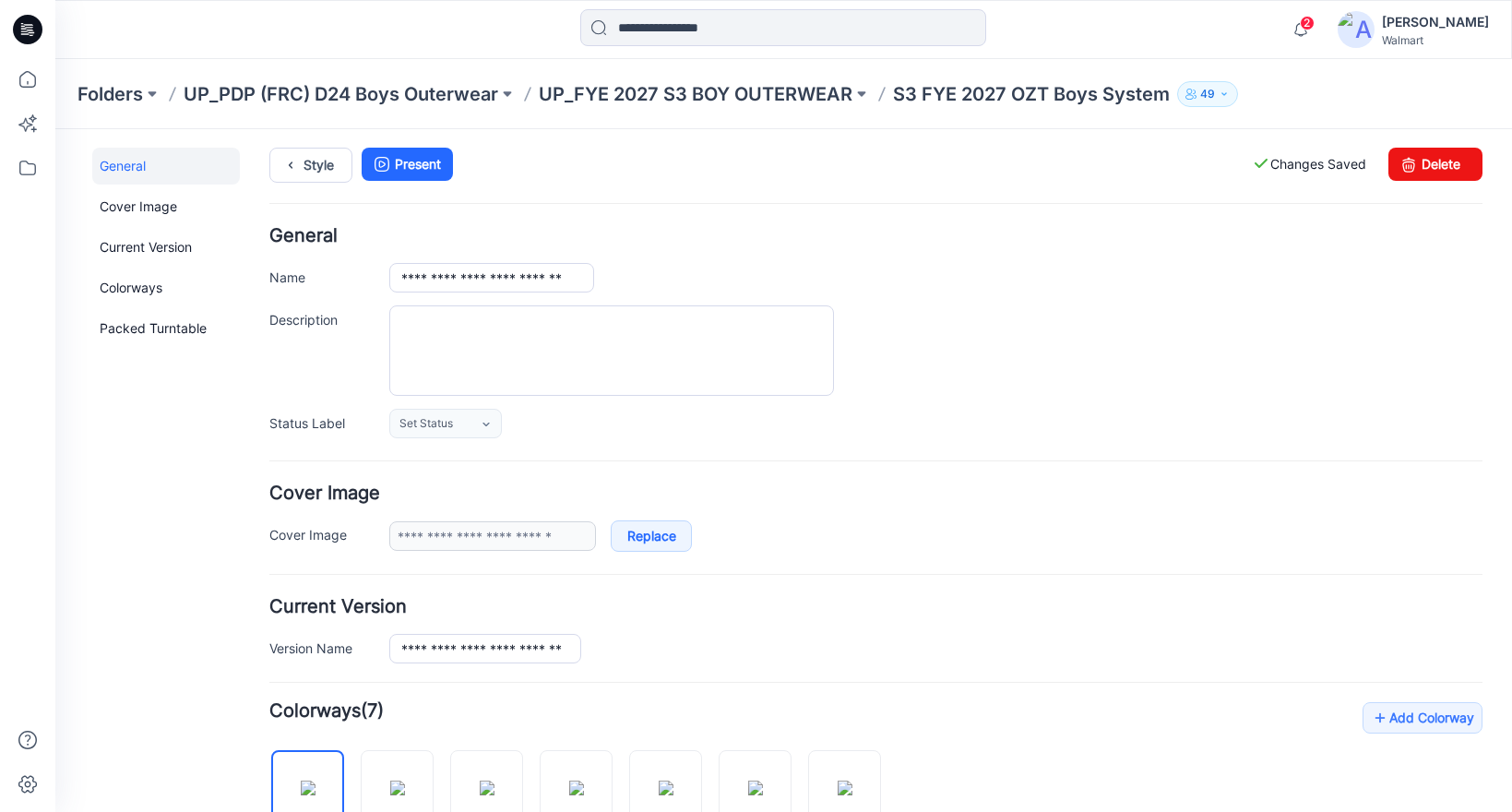
scroll to position [0, 0]
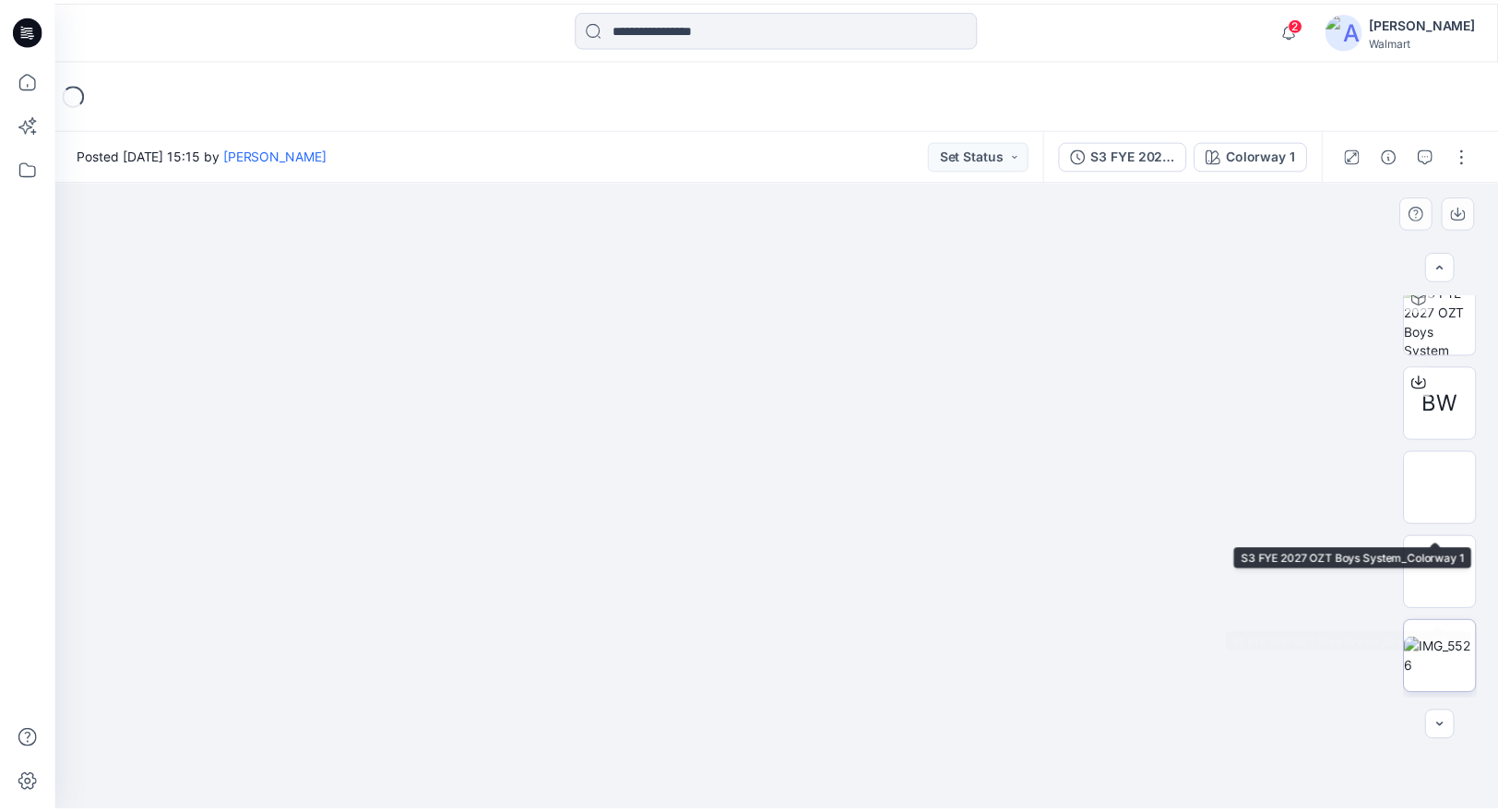
scroll to position [178, 0]
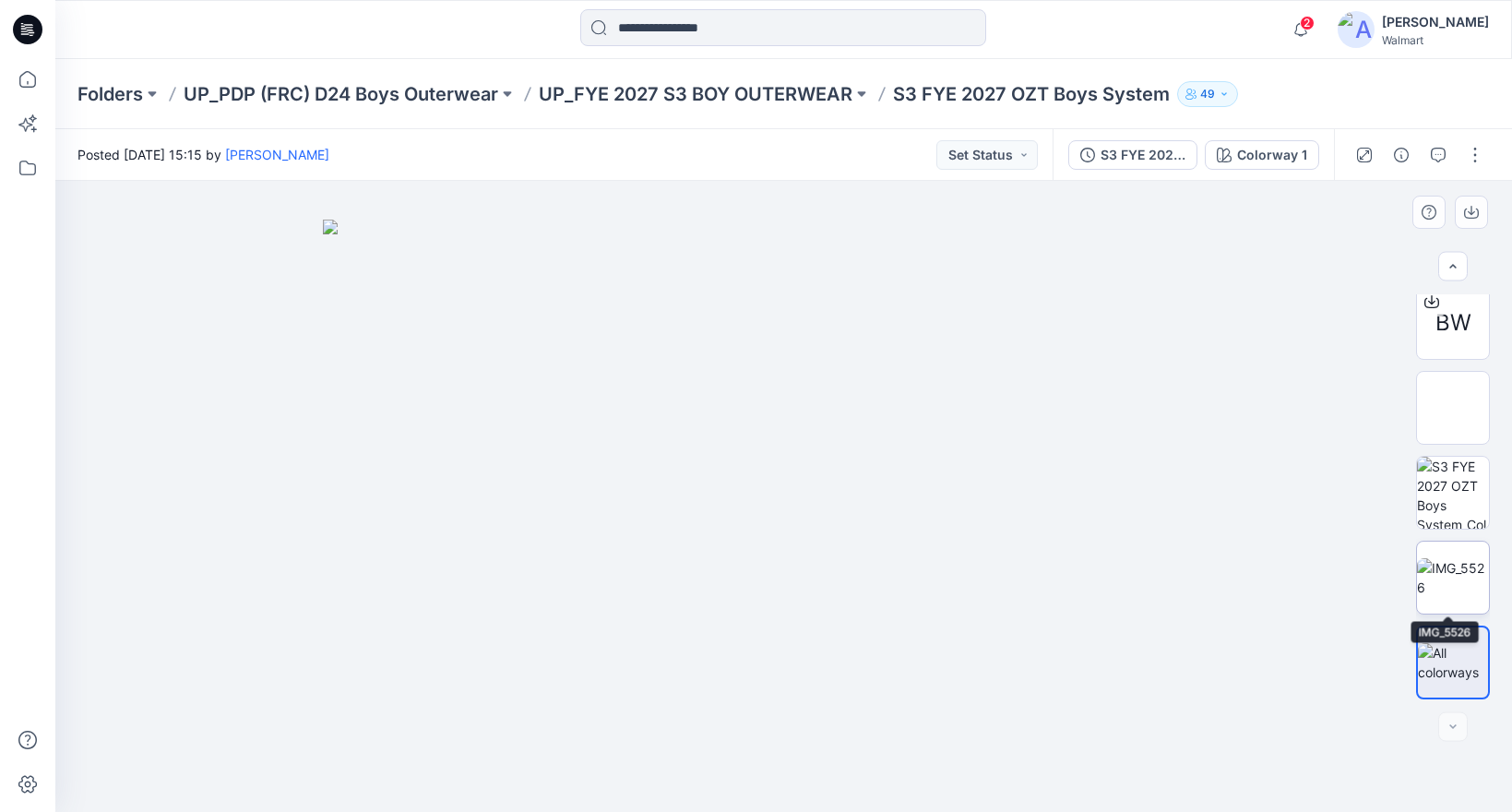
click at [1456, 569] on img at bounding box center [1453, 577] width 72 height 38
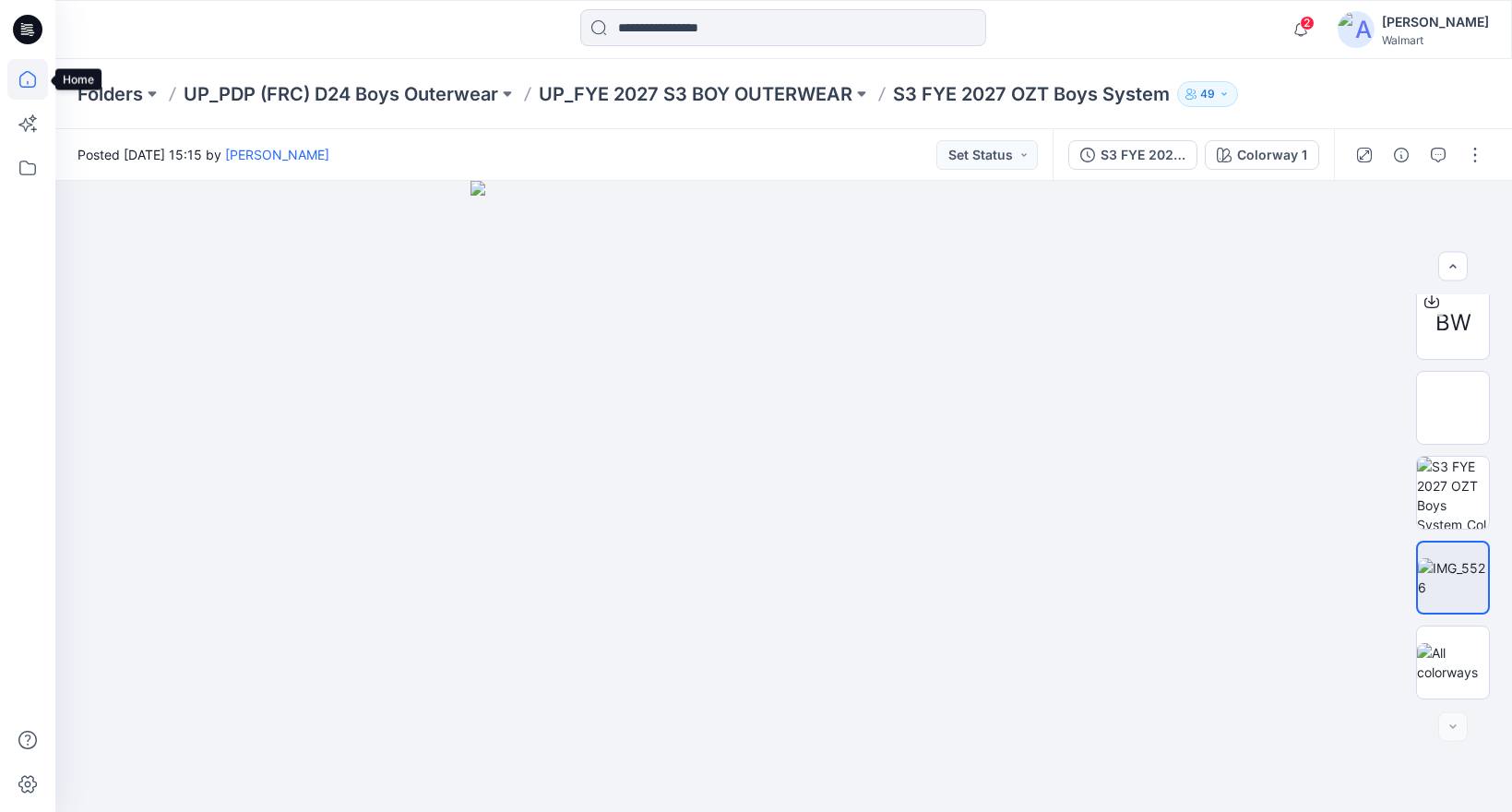
click at [32, 77] on icon at bounding box center [28, 79] width 40 height 40
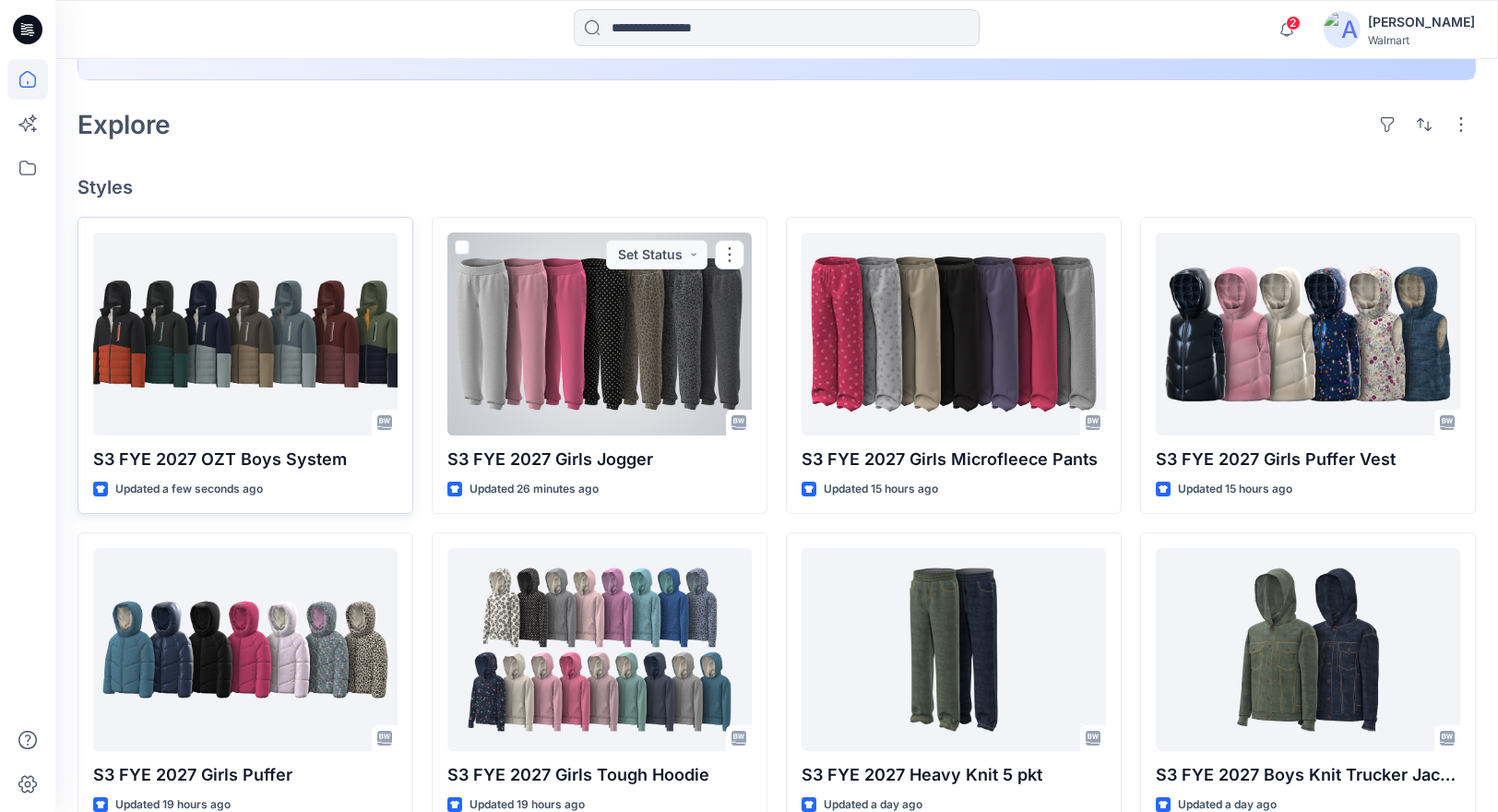
scroll to position [433, 0]
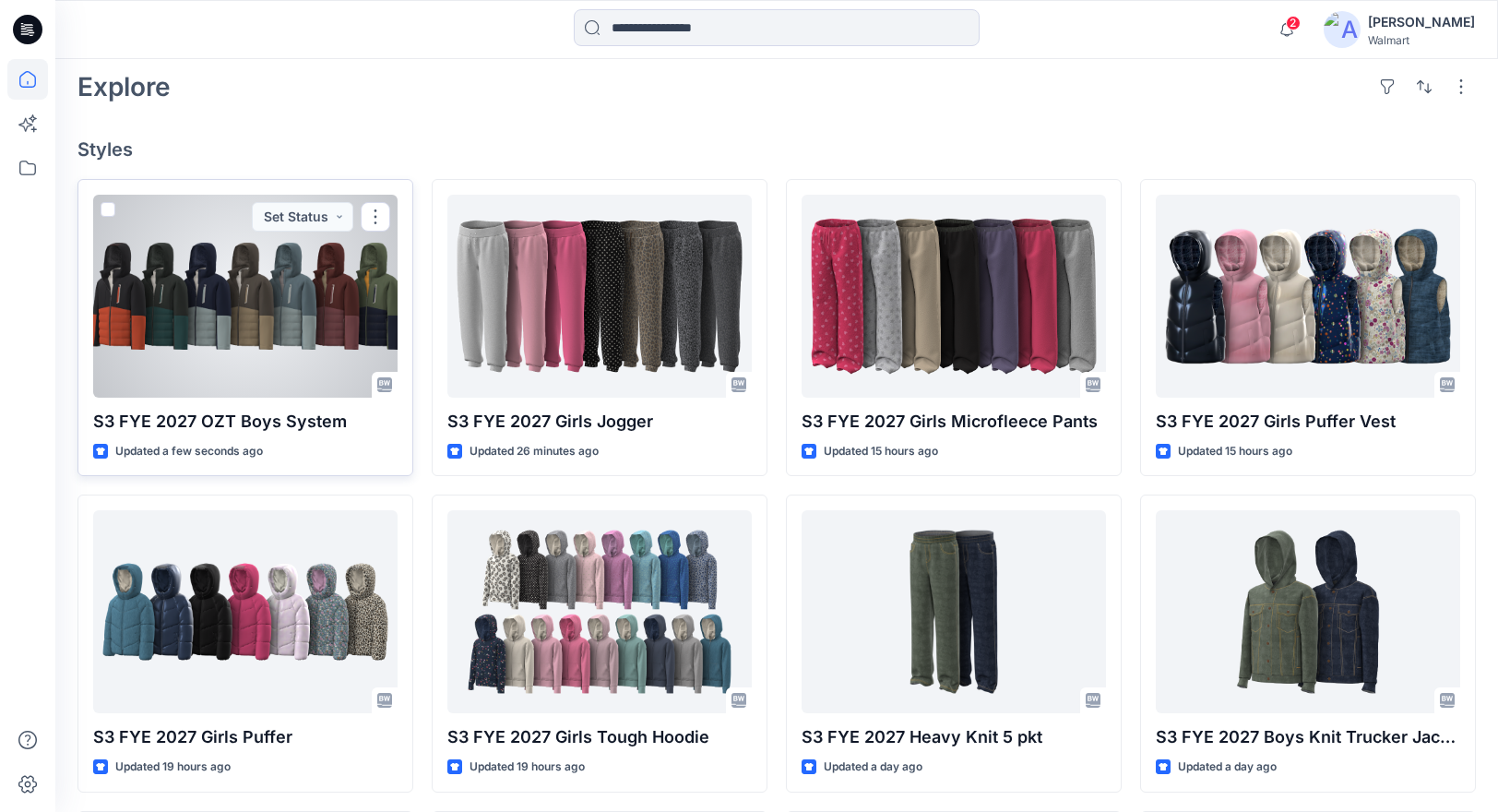
click at [344, 316] on div at bounding box center [245, 296] width 305 height 203
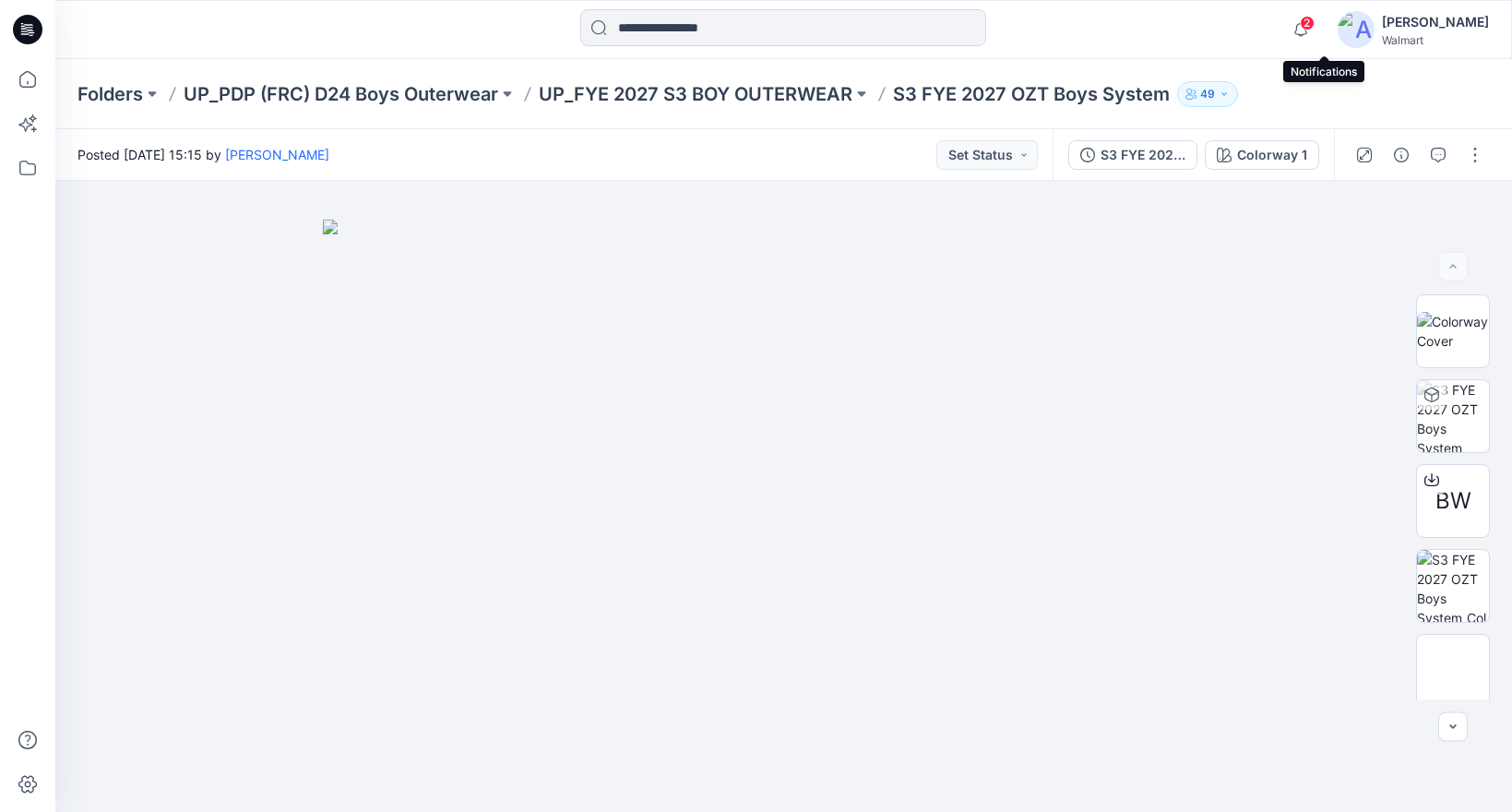
click at [1315, 28] on span "2" at bounding box center [1306, 22] width 14 height 14
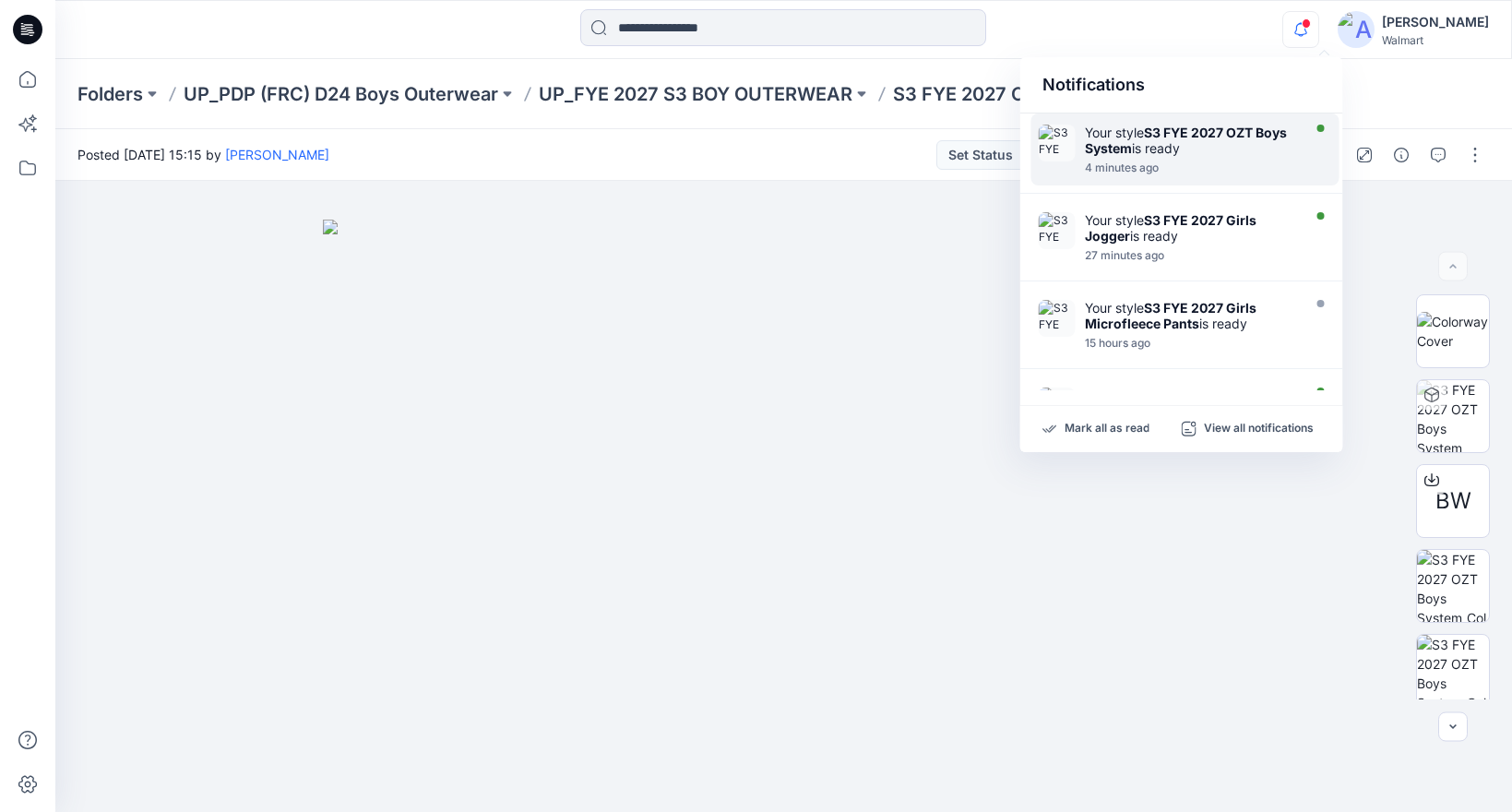
click at [1218, 158] on div at bounding box center [1191, 158] width 213 height 4
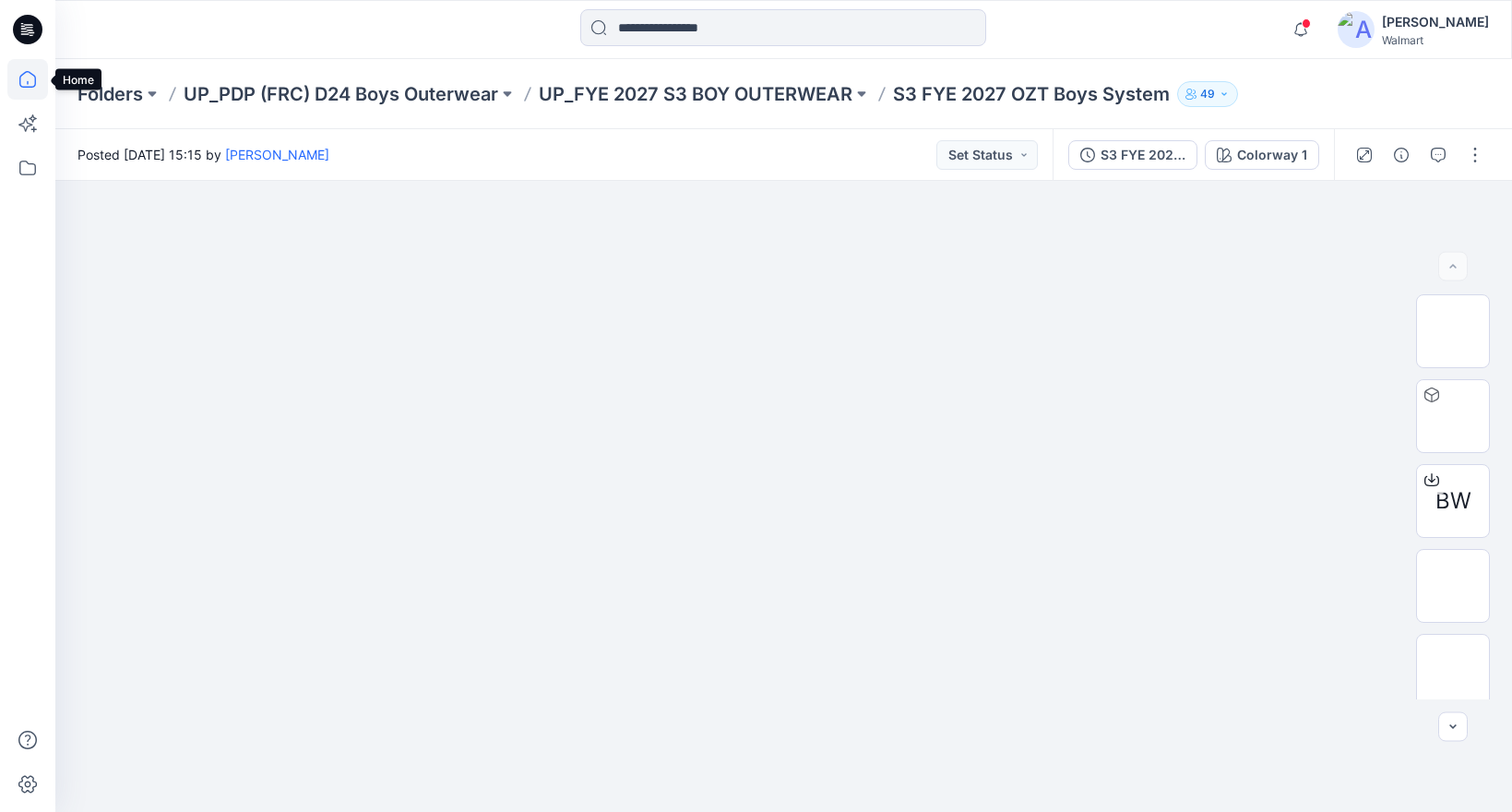
click at [30, 71] on icon at bounding box center [27, 79] width 16 height 16
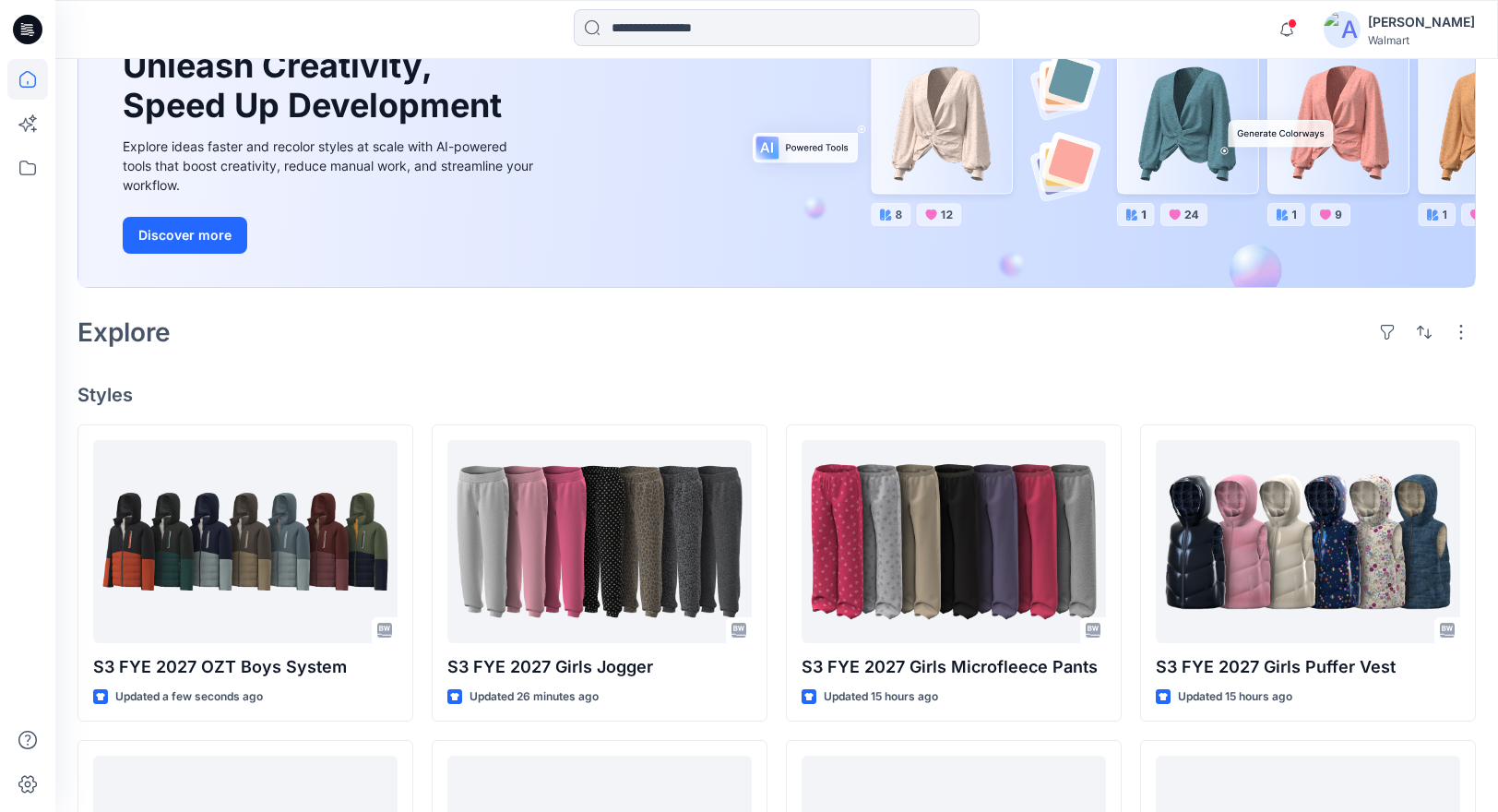
scroll to position [237, 0]
